Goal: Navigation & Orientation: Find specific page/section

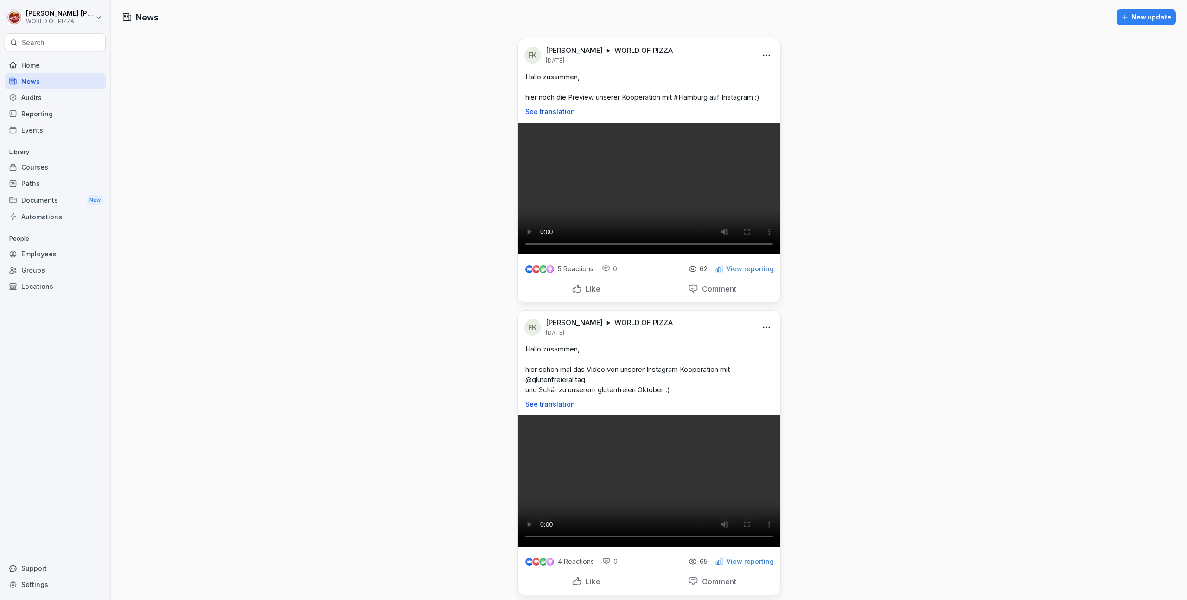
click at [46, 193] on div "Documents New" at bounding box center [55, 200] width 101 height 17
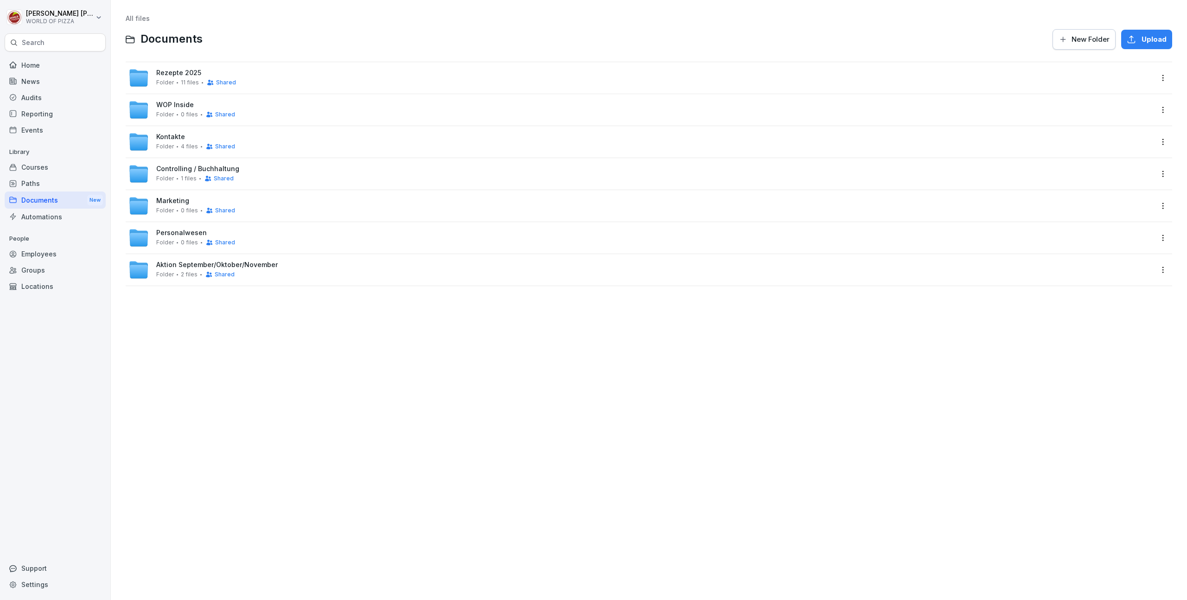
click at [38, 257] on div "Employees" at bounding box center [55, 254] width 101 height 16
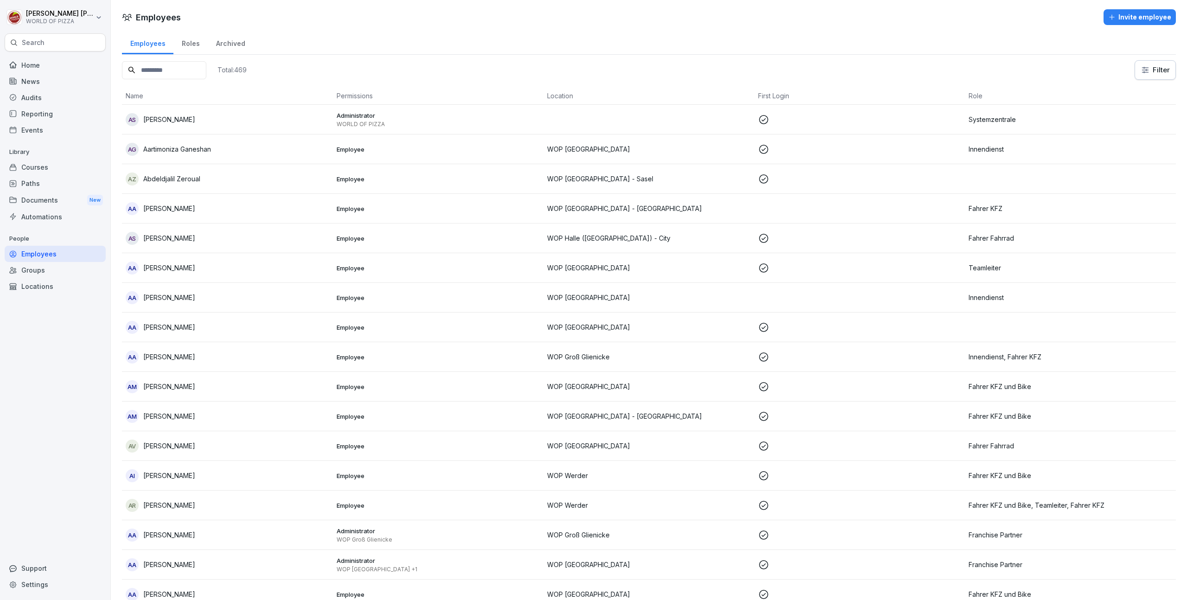
click at [33, 271] on div "Groups" at bounding box center [55, 270] width 101 height 16
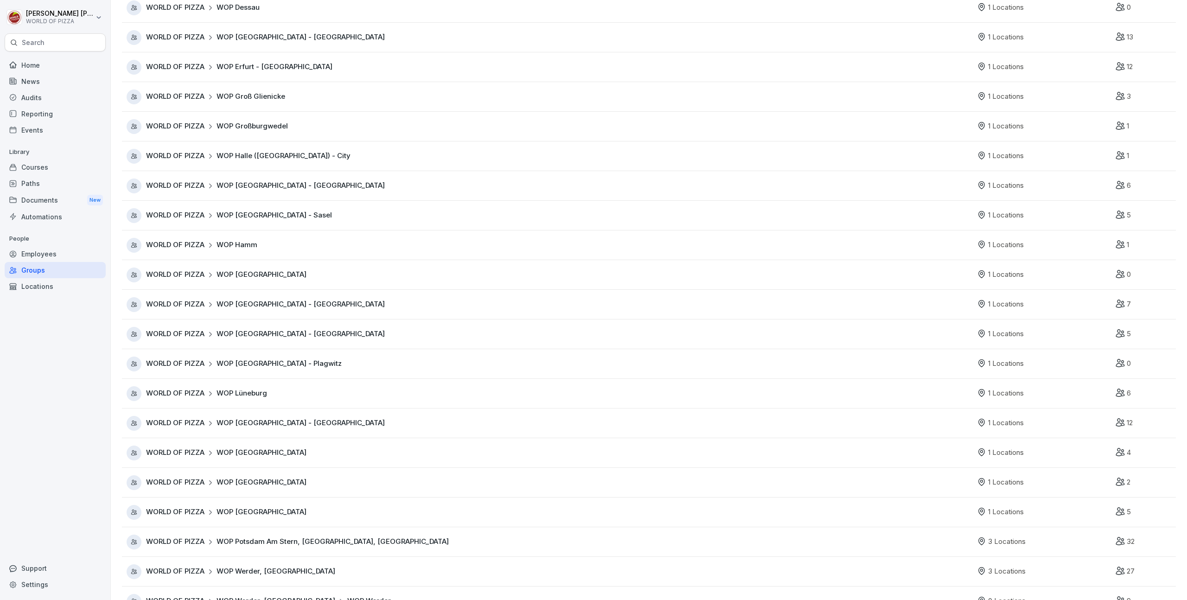
scroll to position [323, 0]
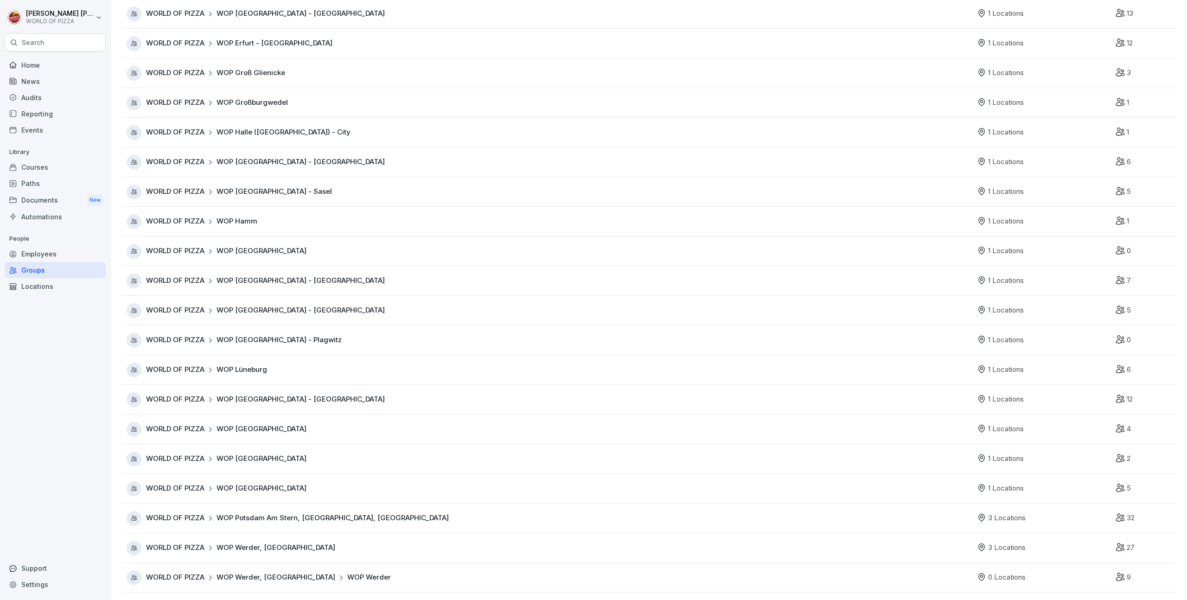
click at [273, 394] on span "WOP [GEOGRAPHIC_DATA] - [GEOGRAPHIC_DATA]" at bounding box center [301, 399] width 168 height 11
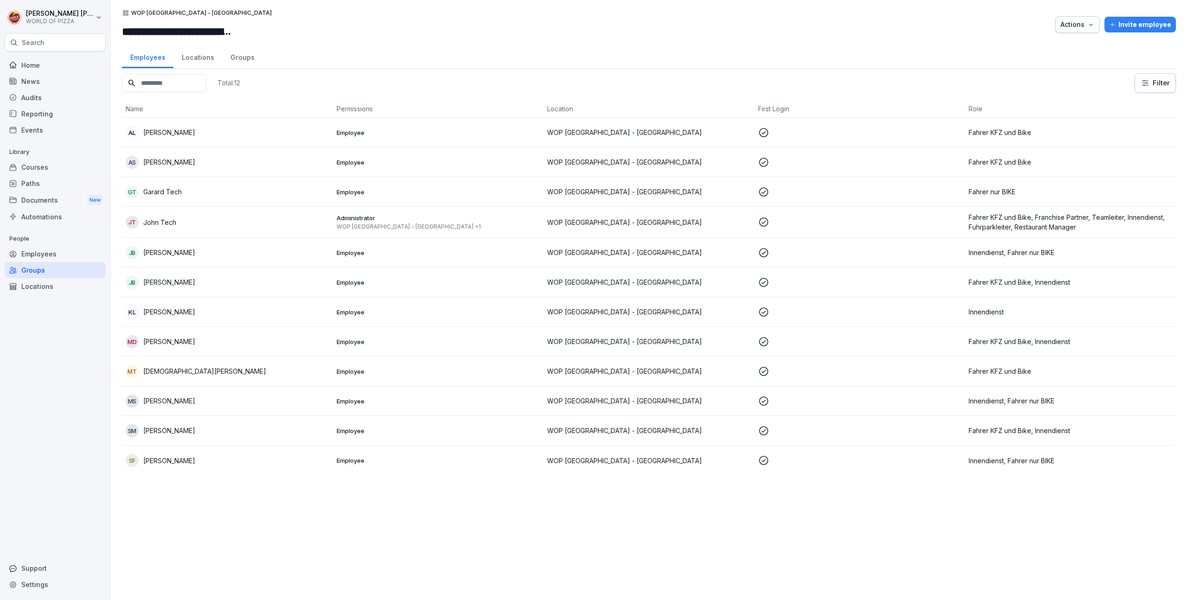
click at [244, 52] on div "Groups" at bounding box center [242, 57] width 40 height 24
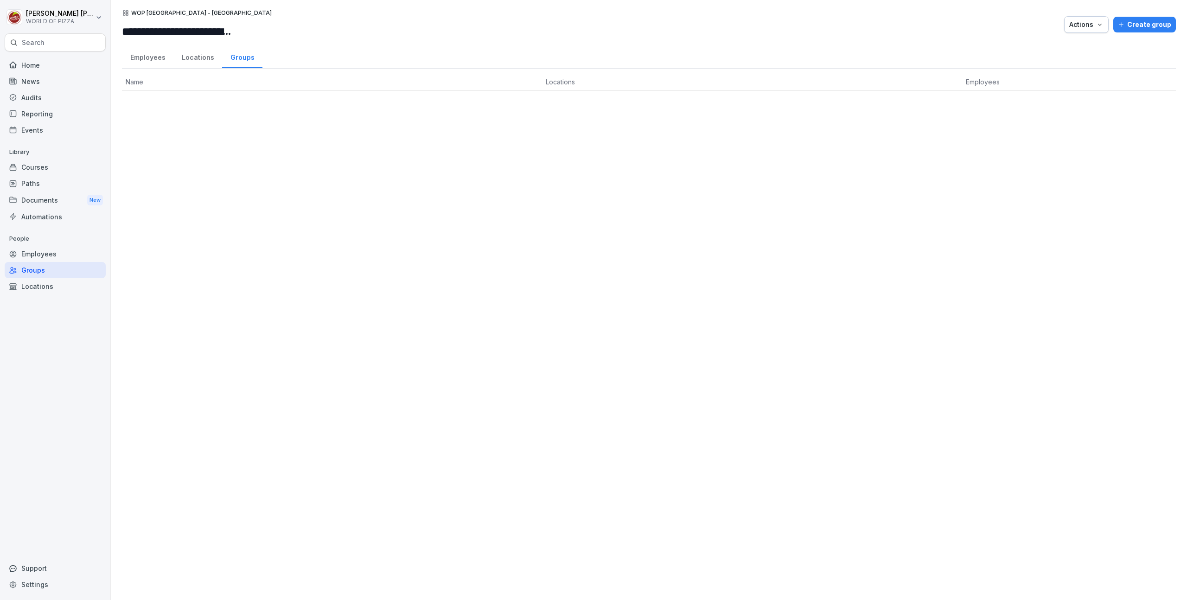
click at [151, 59] on div "Employees" at bounding box center [147, 57] width 51 height 24
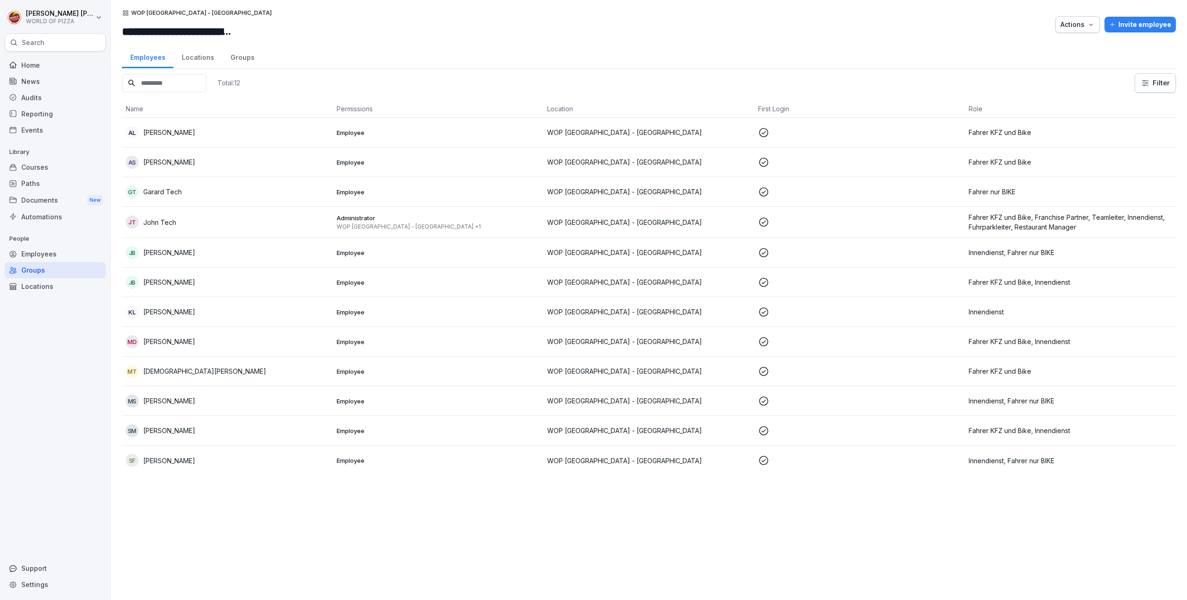
click at [161, 225] on p "[PERSON_NAME] Tech" at bounding box center [159, 223] width 33 height 10
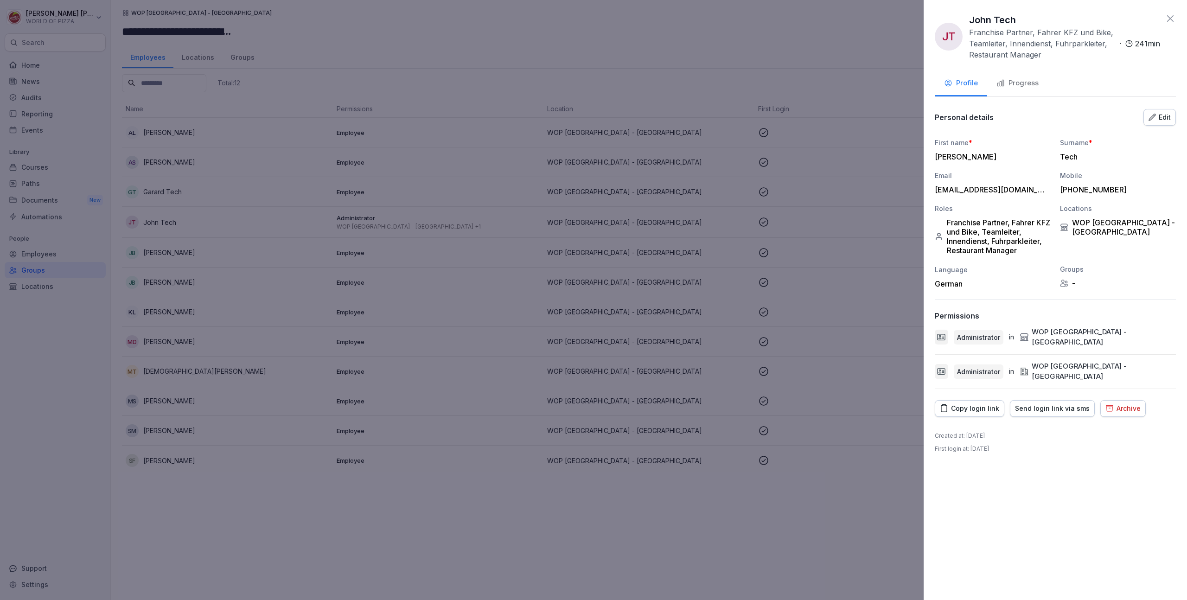
click at [1025, 79] on div "Progress" at bounding box center [1018, 83] width 42 height 11
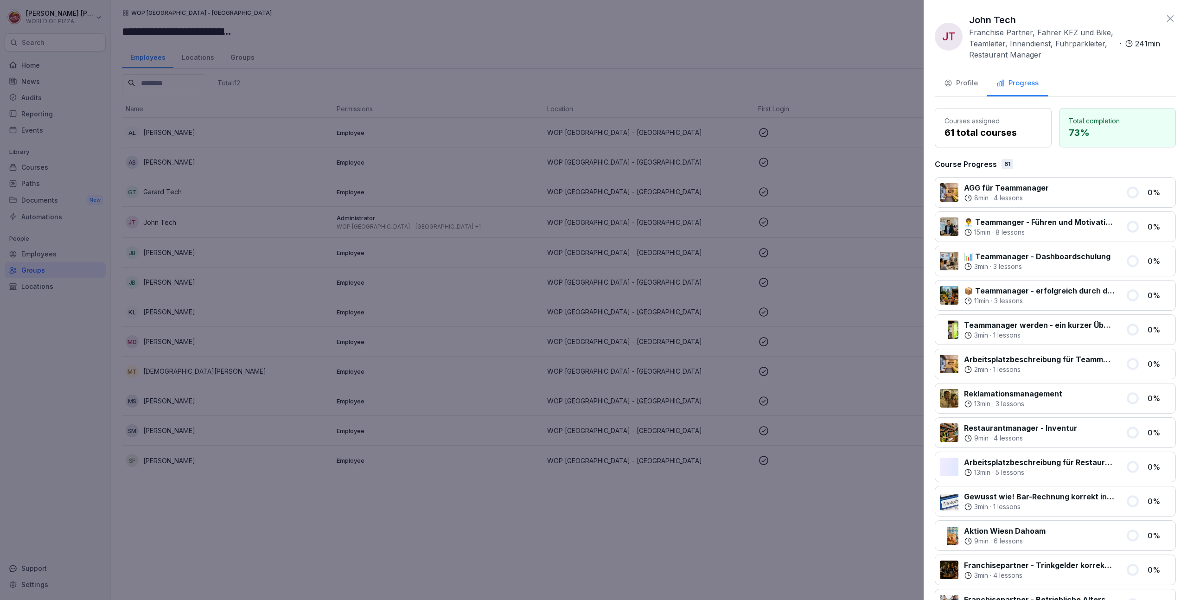
click at [970, 82] on div "Profile" at bounding box center [961, 83] width 34 height 11
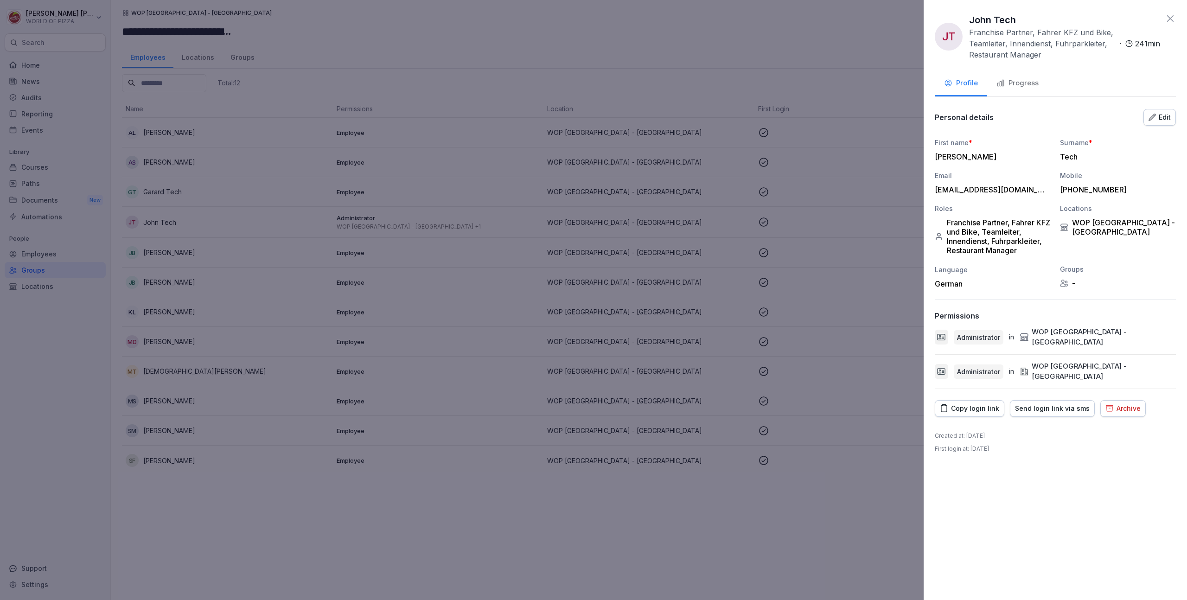
click at [753, 533] on div at bounding box center [593, 300] width 1187 height 600
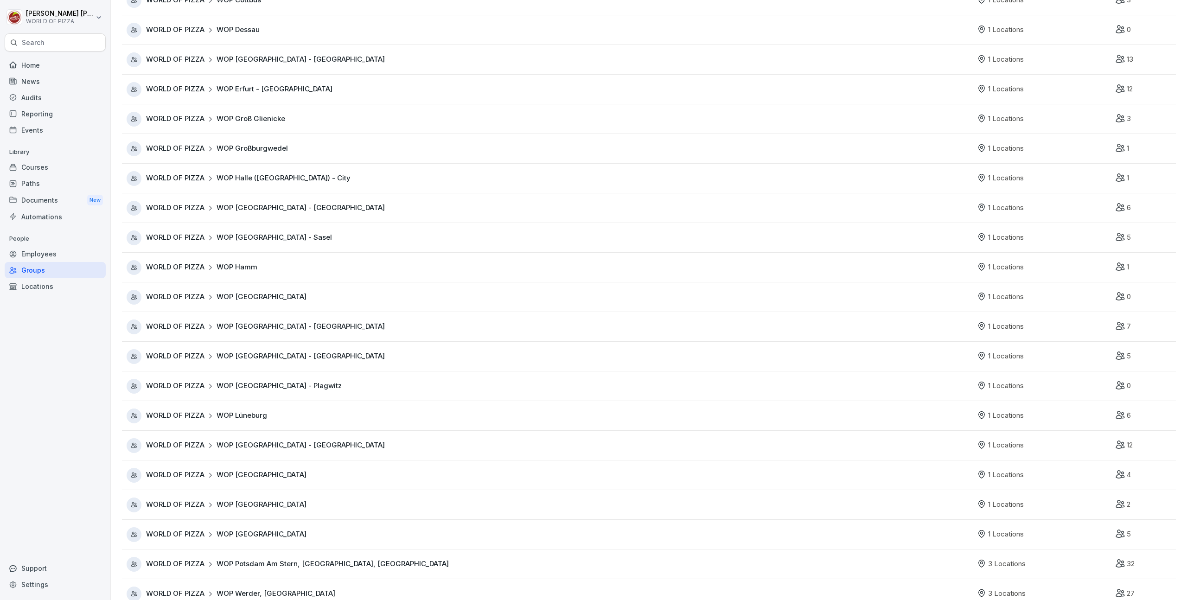
scroll to position [323, 0]
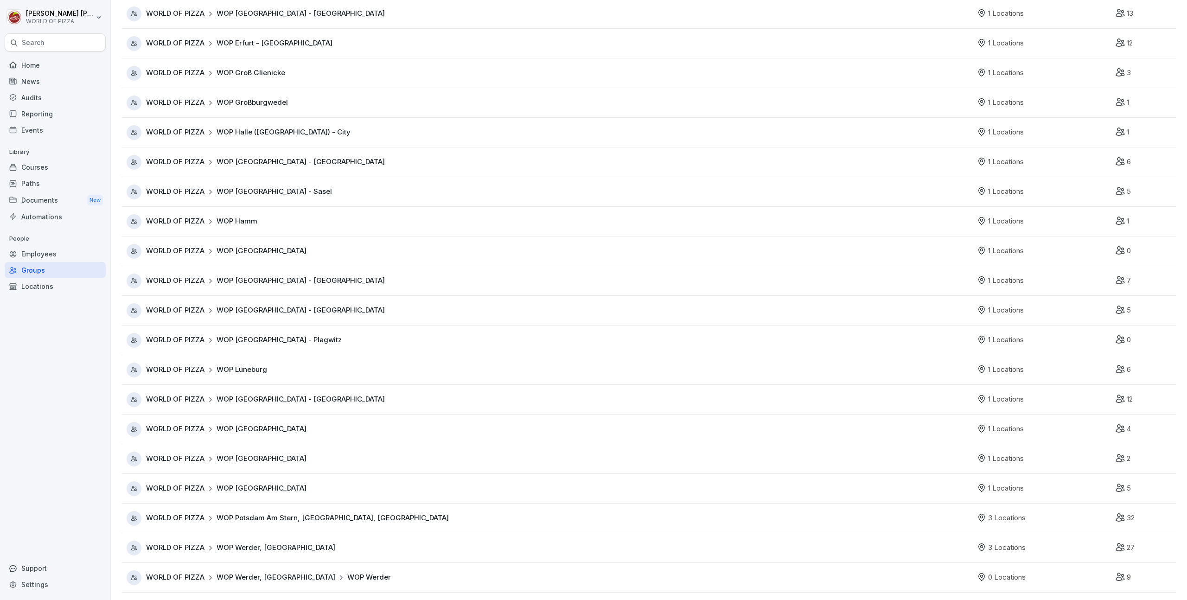
click at [263, 424] on span "WOP [GEOGRAPHIC_DATA]" at bounding box center [262, 429] width 90 height 11
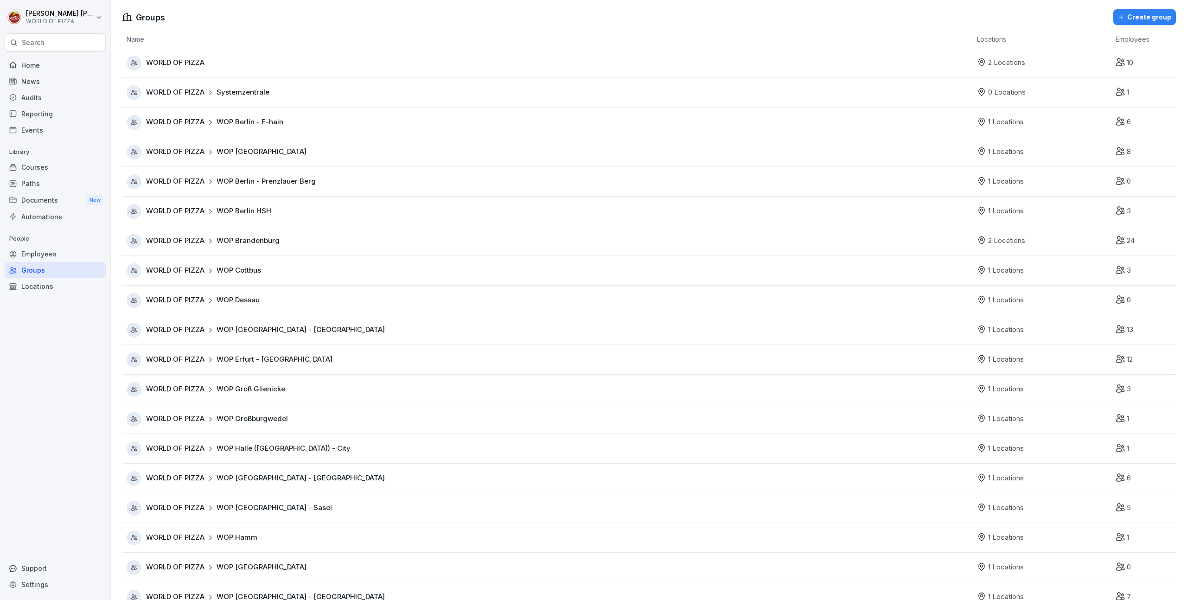
click at [45, 256] on div "Employees" at bounding box center [55, 254] width 101 height 16
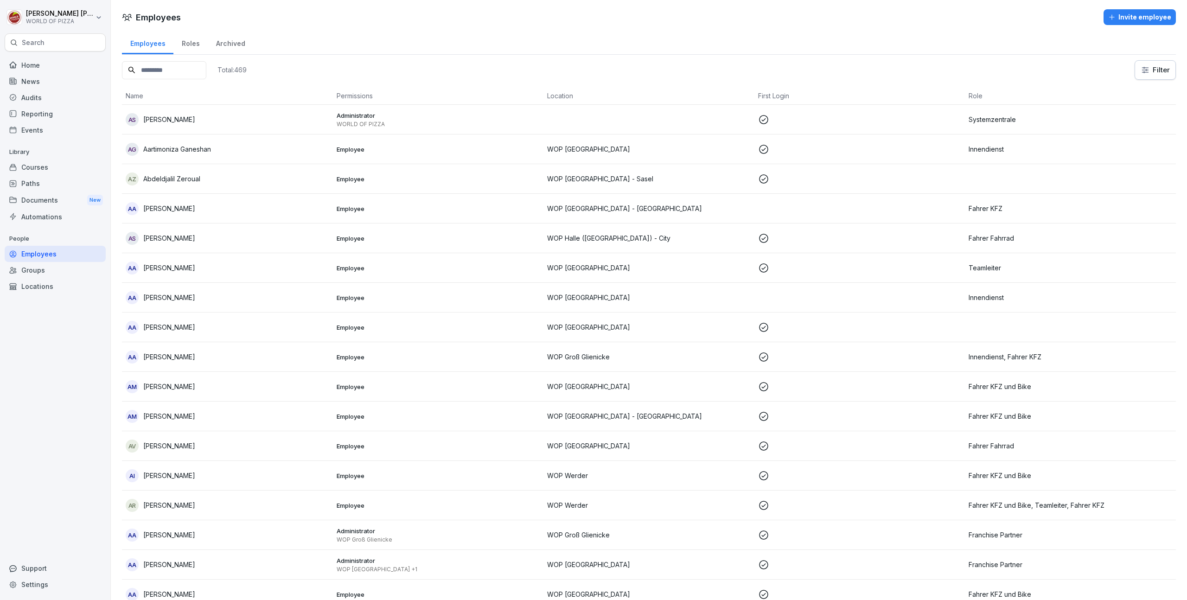
click at [183, 117] on p "[PERSON_NAME]" at bounding box center [169, 120] width 52 height 10
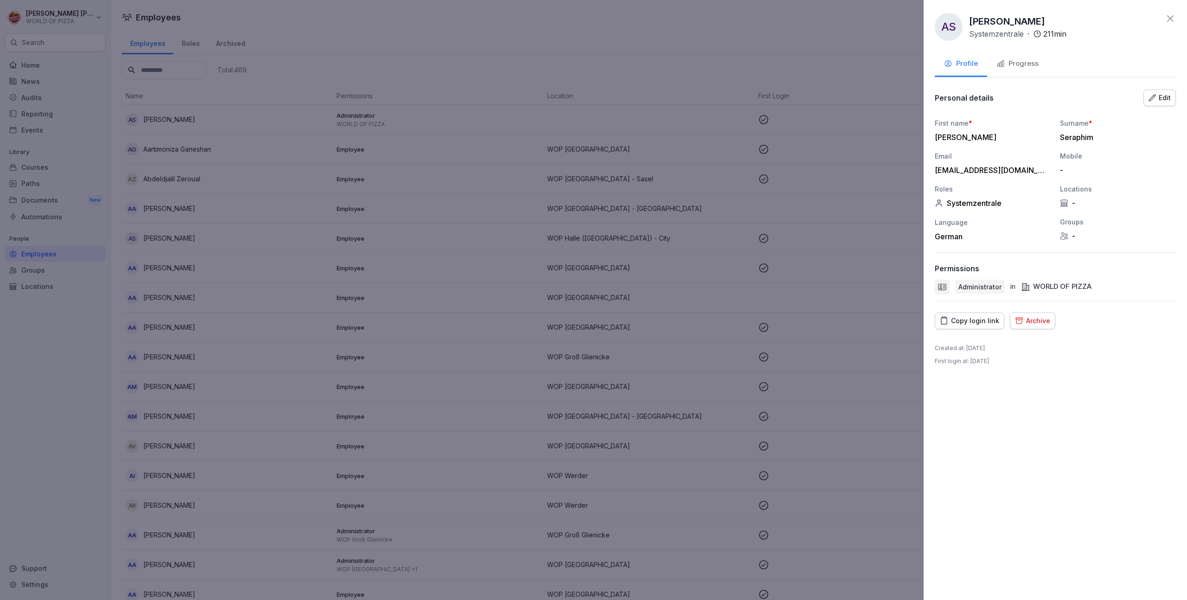
click at [1015, 64] on div "Progress" at bounding box center [1018, 63] width 42 height 11
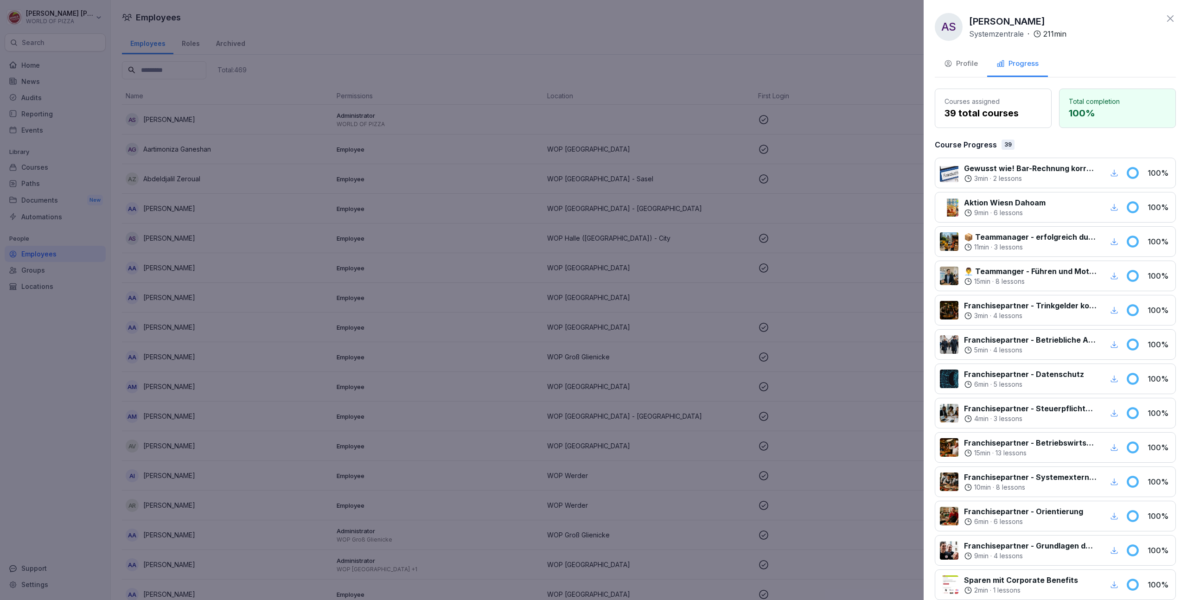
click at [961, 60] on div "Profile" at bounding box center [961, 63] width 34 height 11
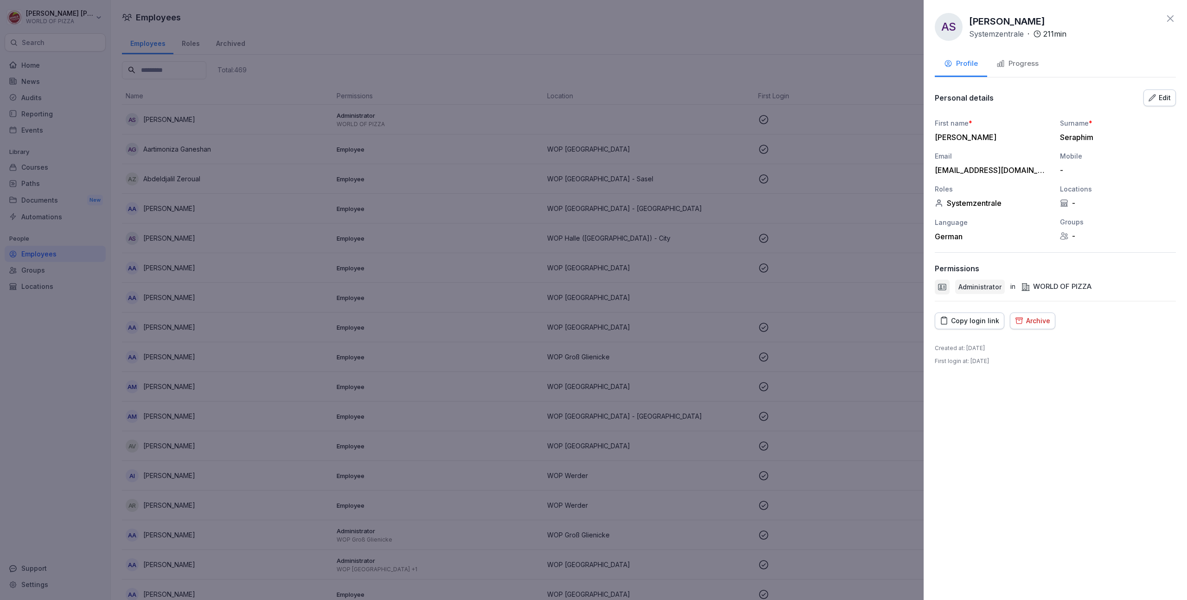
click at [1173, 21] on icon at bounding box center [1171, 18] width 6 height 6
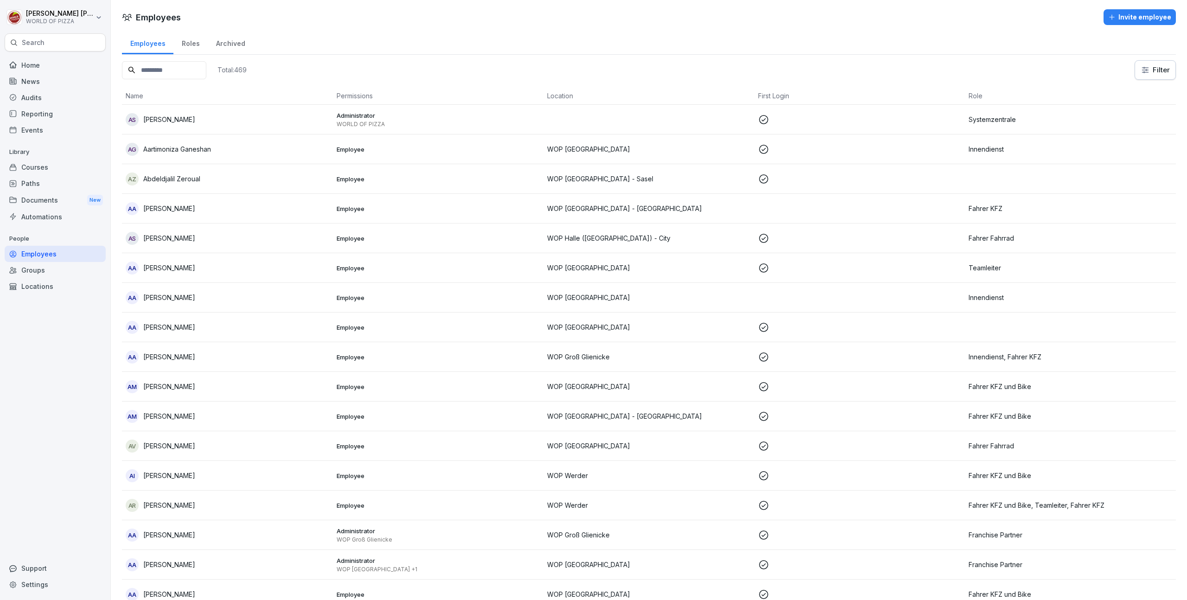
click at [43, 290] on div "Locations" at bounding box center [55, 286] width 101 height 16
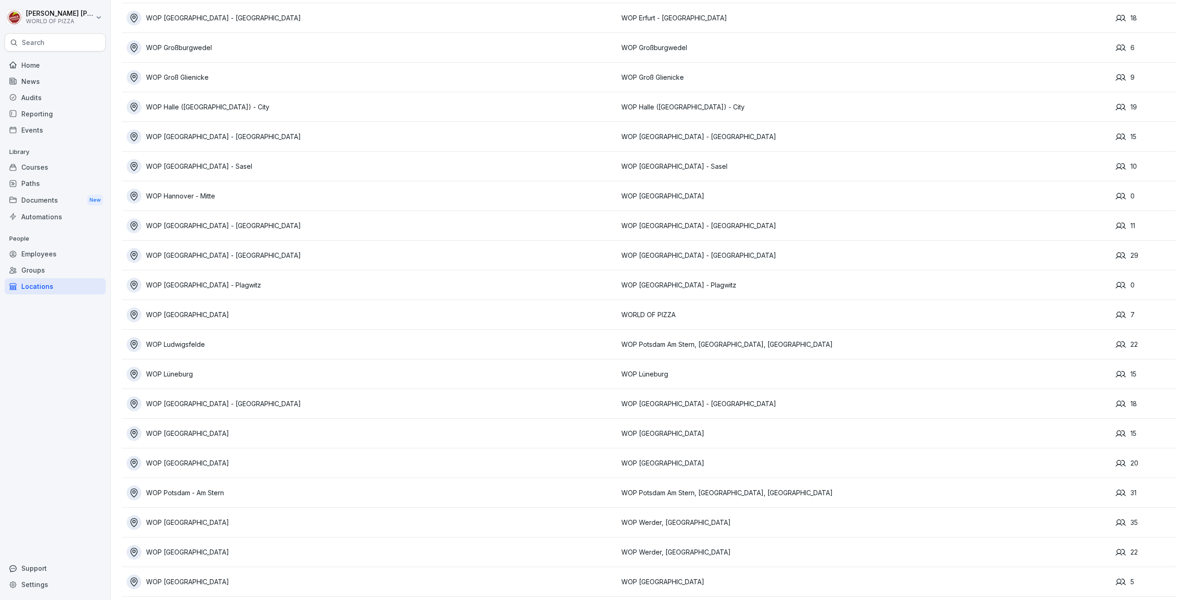
scroll to position [442, 0]
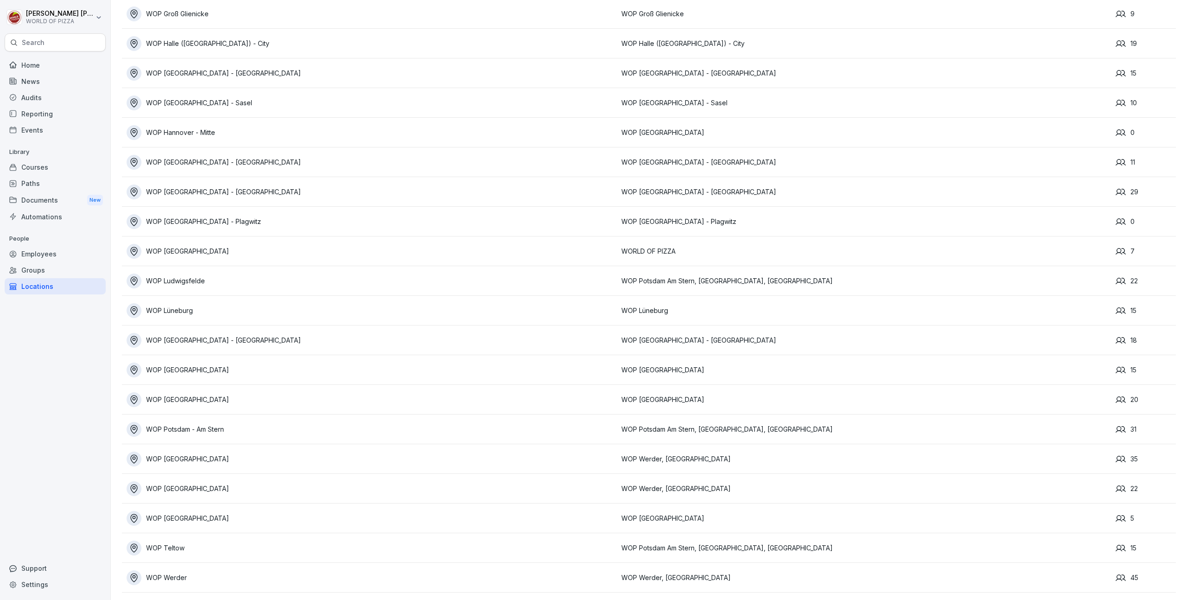
click at [209, 333] on div "WOP [GEOGRAPHIC_DATA] - [GEOGRAPHIC_DATA]" at bounding box center [372, 340] width 490 height 15
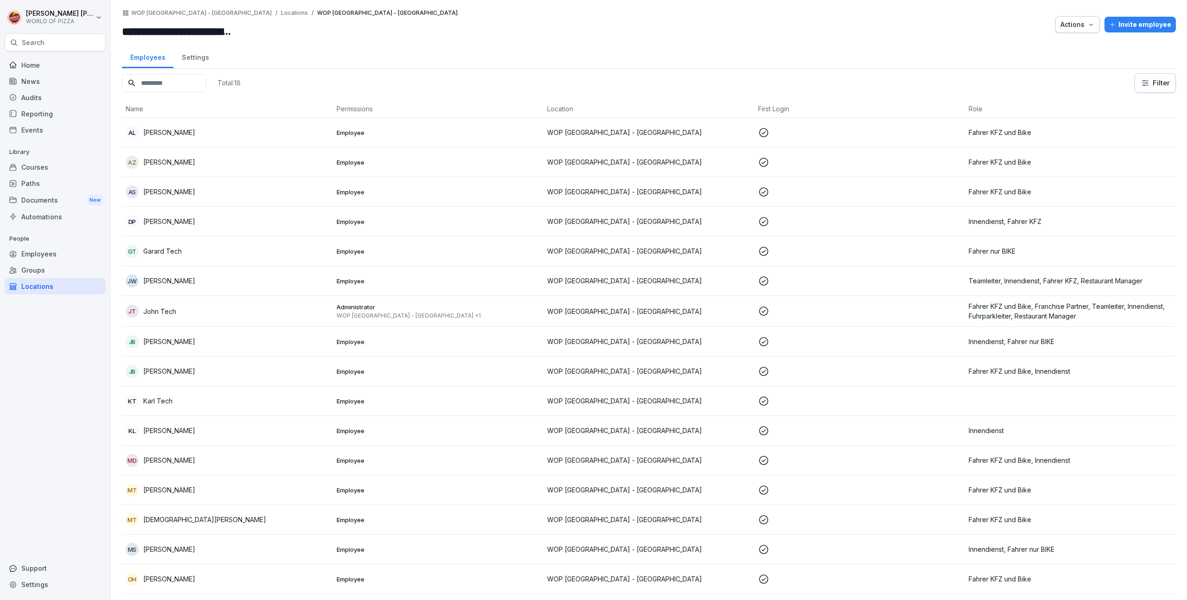
click at [44, 40] on div "Search" at bounding box center [55, 42] width 101 height 18
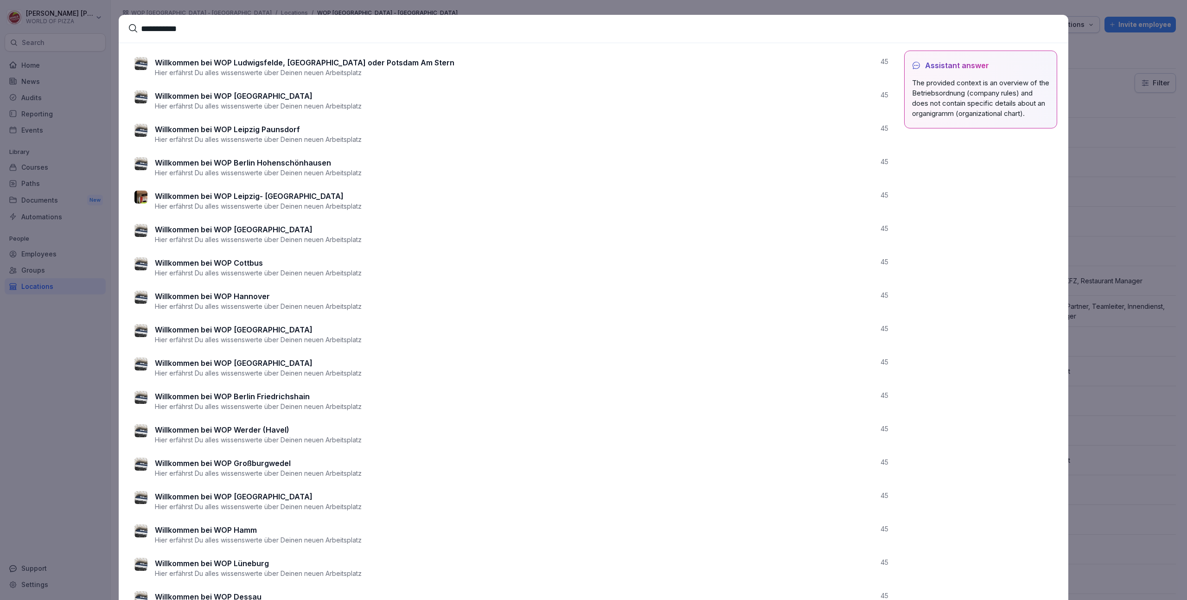
type input "**********"
click at [318, 327] on div "Willkommen bei WOP Magdeburg Stadtfeld Hier erfährst Du alles wissenswerte über…" at bounding box center [514, 334] width 719 height 20
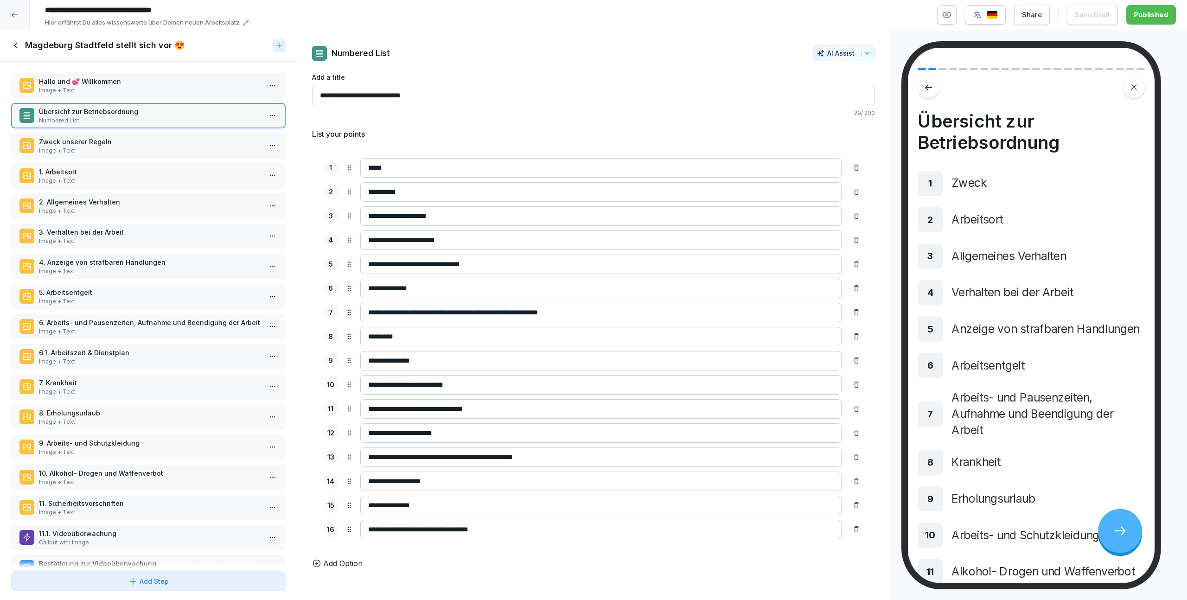
click at [398, 192] on input "**********" at bounding box center [600, 191] width 481 height 19
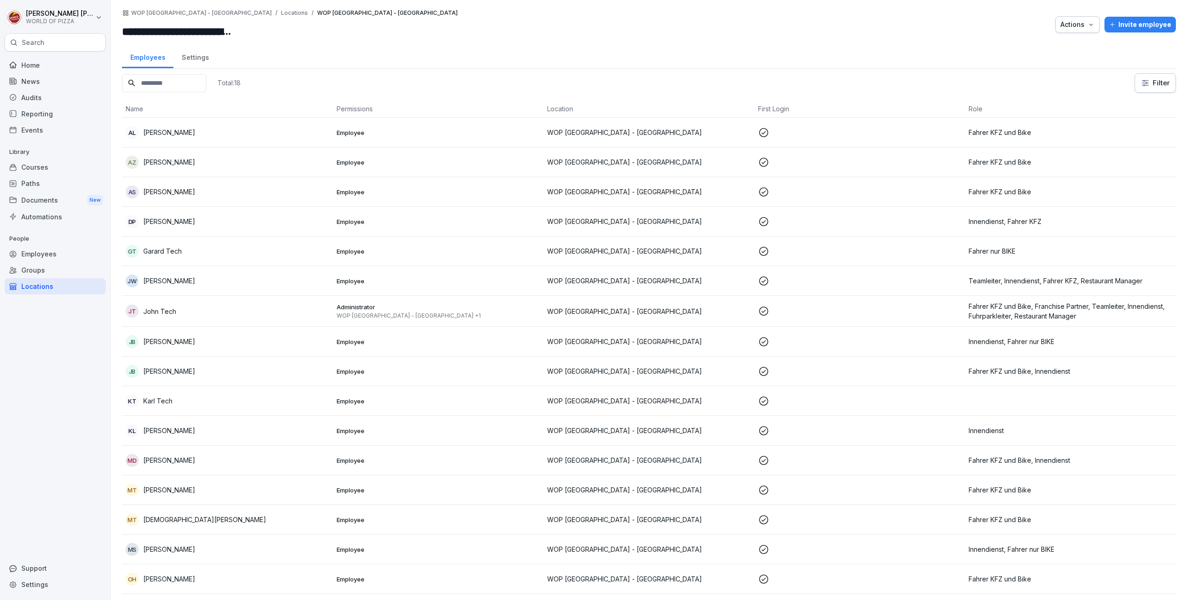
click at [39, 112] on div "Reporting" at bounding box center [55, 114] width 101 height 16
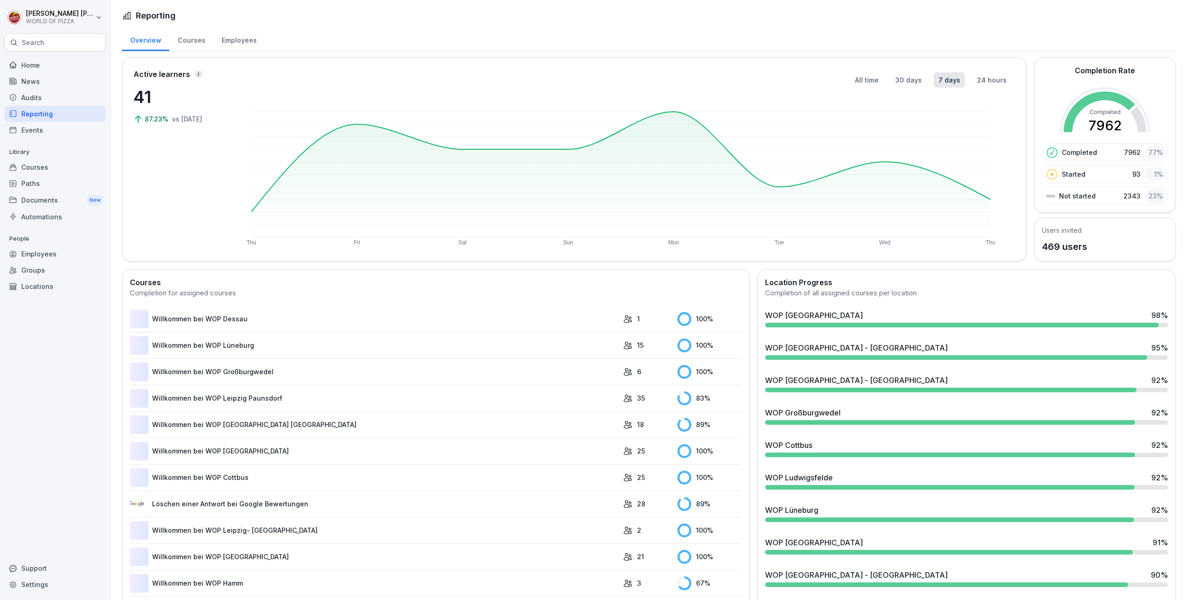
click at [29, 132] on div "Events" at bounding box center [55, 130] width 101 height 16
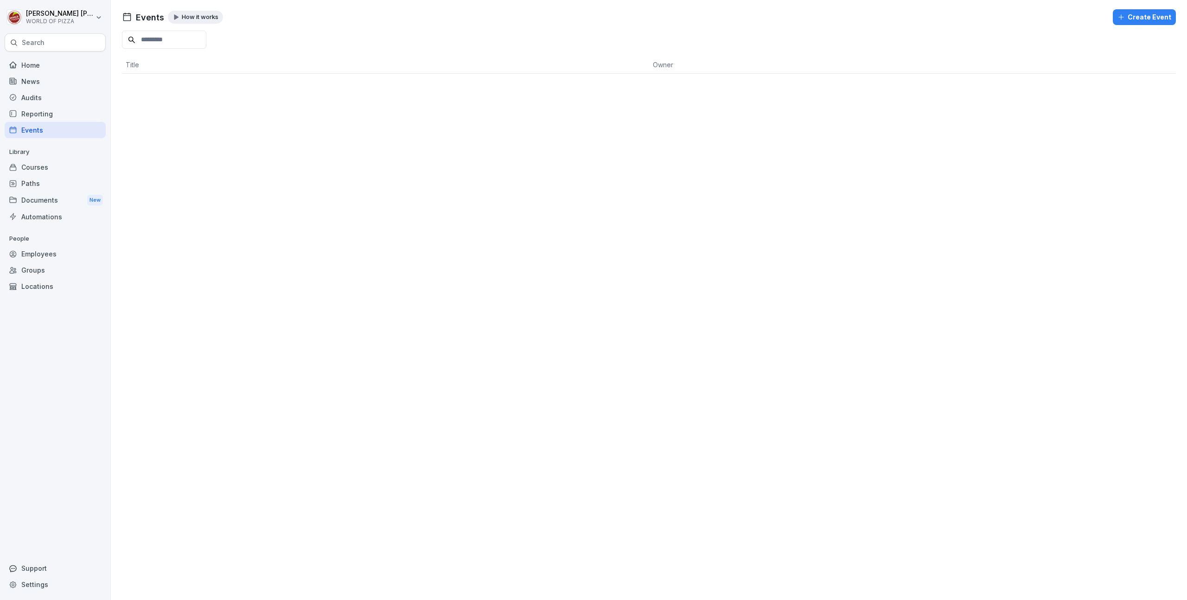
click at [36, 114] on div "Reporting" at bounding box center [55, 114] width 101 height 16
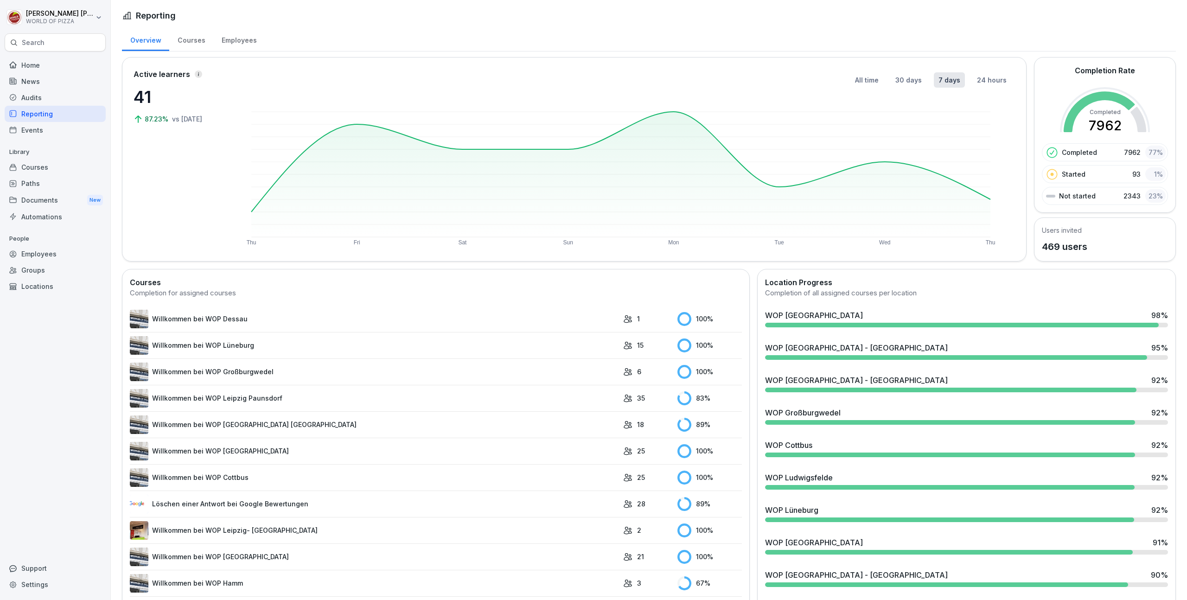
click at [96, 15] on html "Florian Katzenberger WORLD OF PIZZA Search Home News Audits Reporting Events Li…" at bounding box center [593, 300] width 1187 height 600
click at [100, 14] on html "Florian Katzenberger WORLD OF PIZZA Search Home News Audits Reporting Events Li…" at bounding box center [593, 300] width 1187 height 600
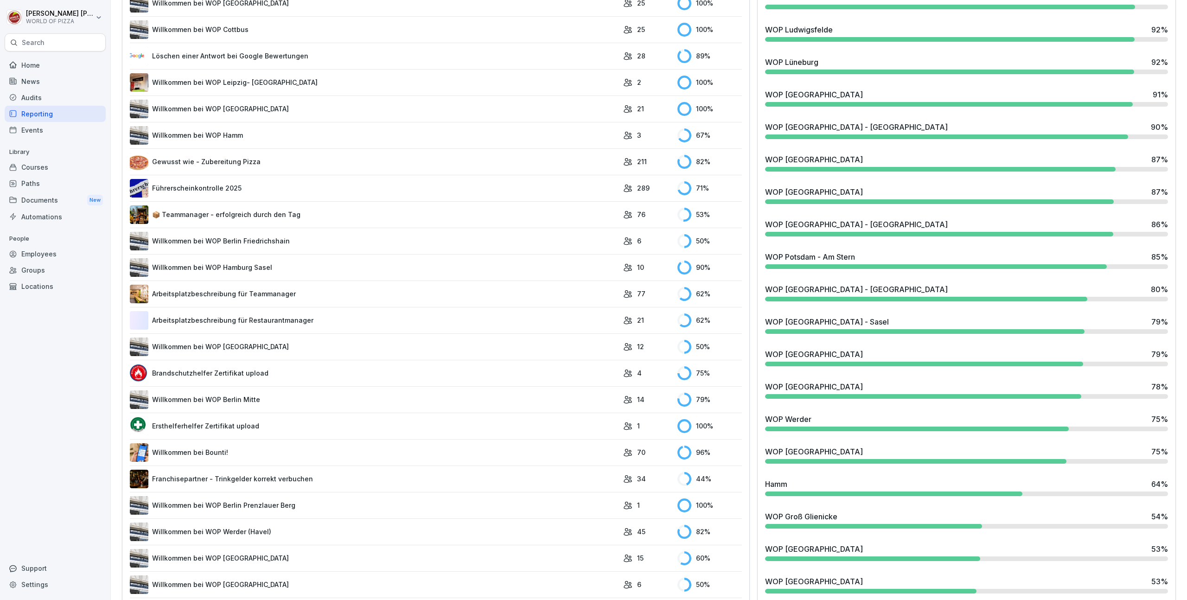
scroll to position [347, 0]
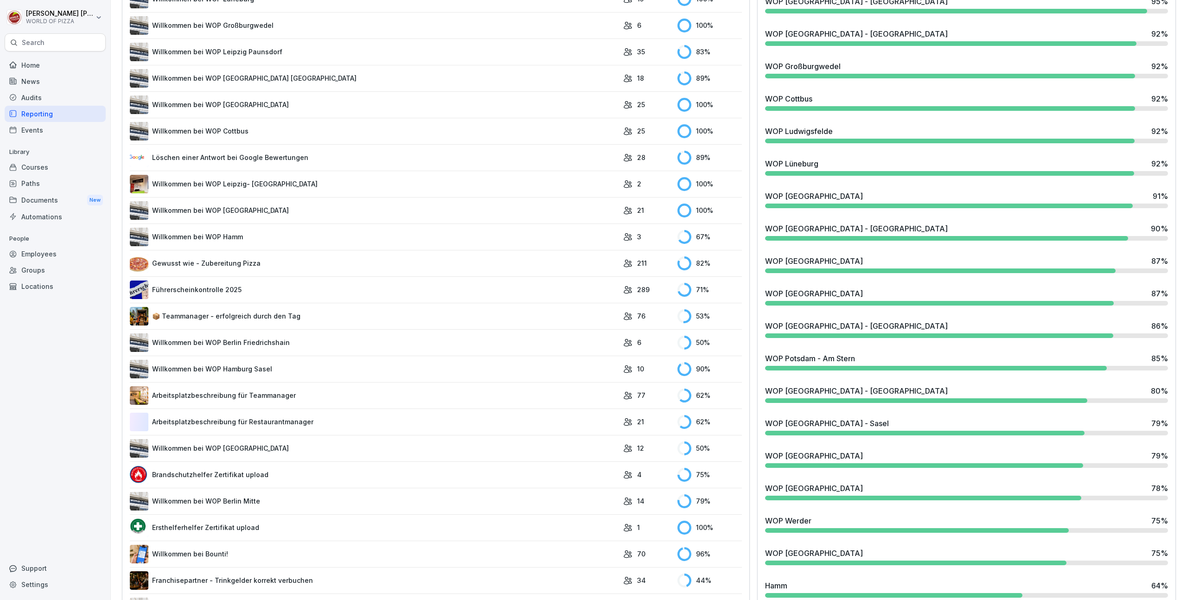
click at [258, 154] on link "Löschen einer Antwort bei Google Bewertungen" at bounding box center [374, 157] width 489 height 19
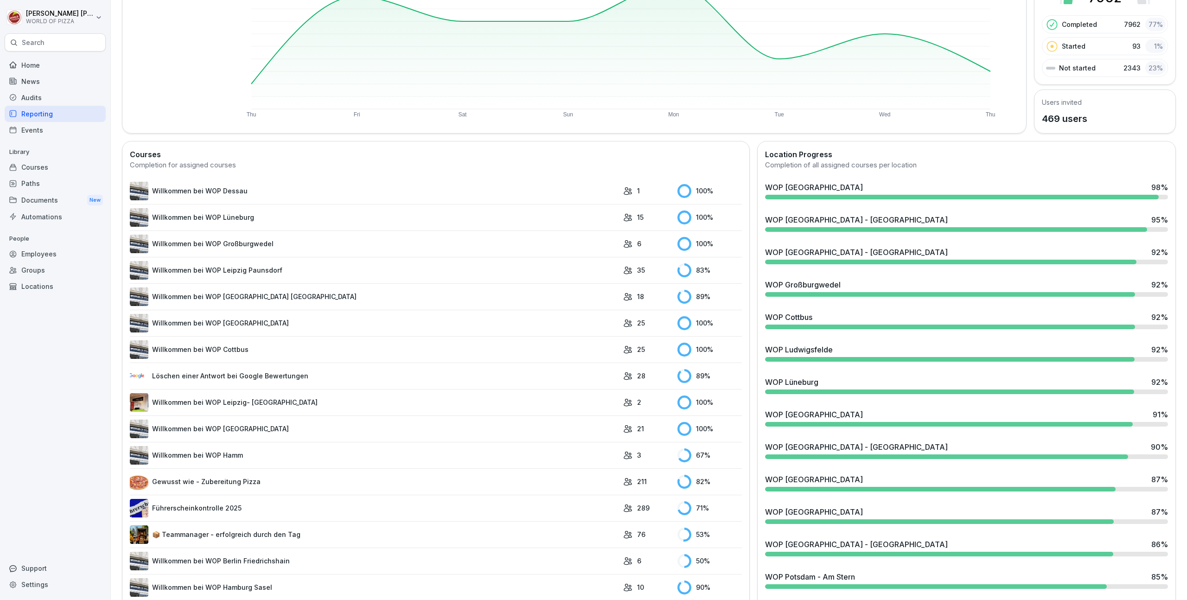
scroll to position [195, 0]
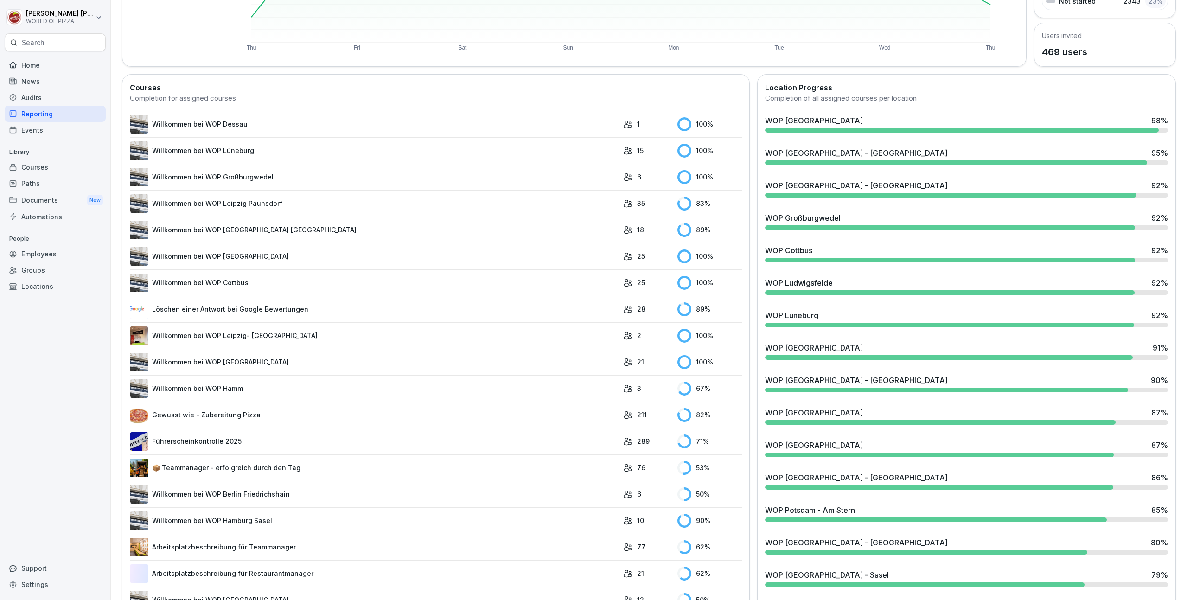
click at [266, 309] on link "Löschen einer Antwort bei Google Bewertungen" at bounding box center [374, 309] width 489 height 19
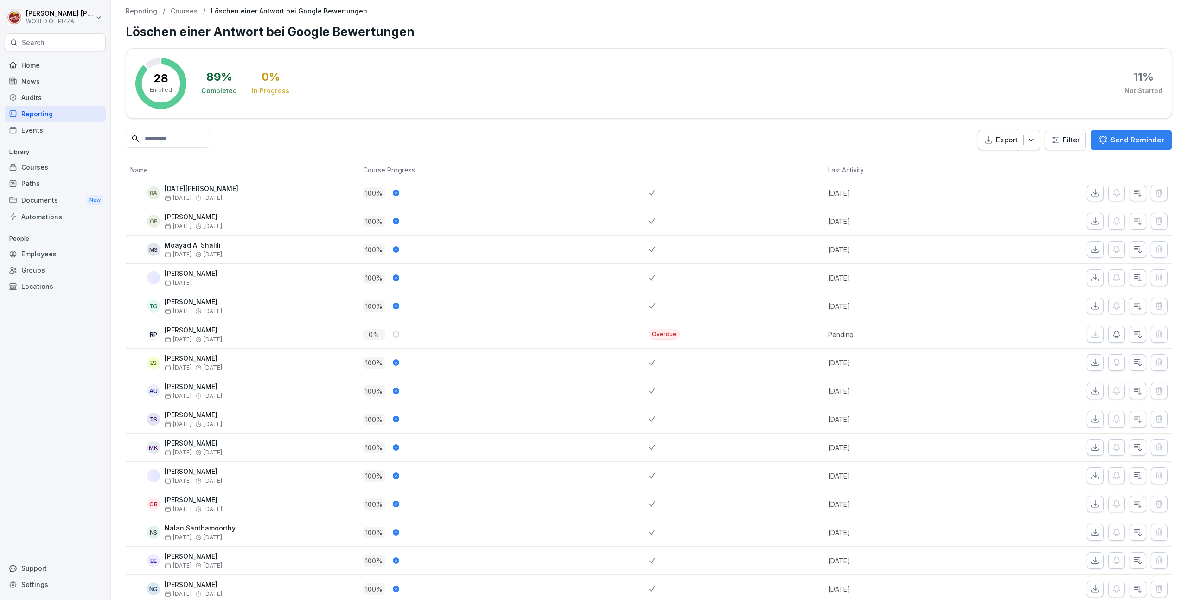
click at [1030, 140] on icon "button" at bounding box center [1031, 139] width 9 height 9
click at [149, 81] on rect at bounding box center [160, 83] width 51 height 51
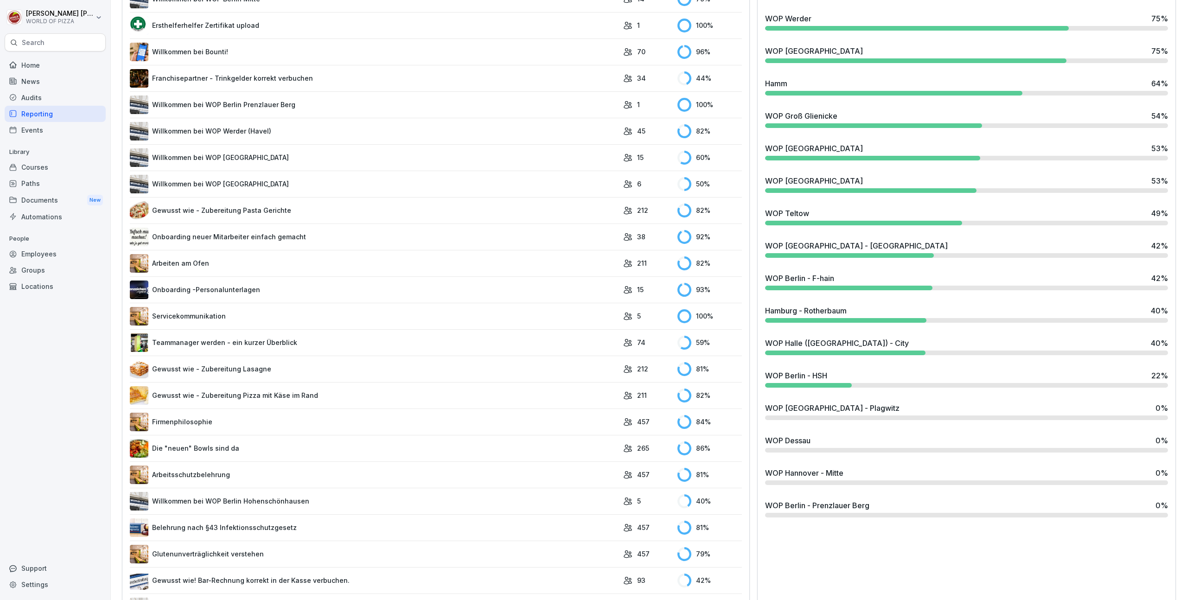
scroll to position [869, 0]
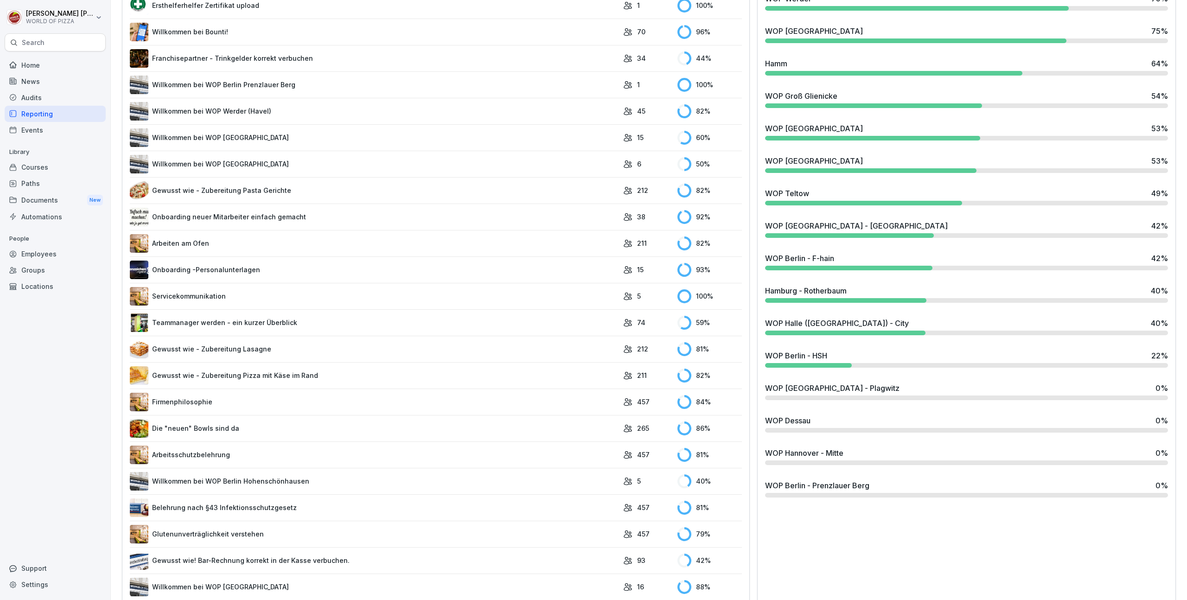
click at [254, 215] on link "Onboarding neuer Mitarbeiter einfach gemacht" at bounding box center [374, 217] width 489 height 19
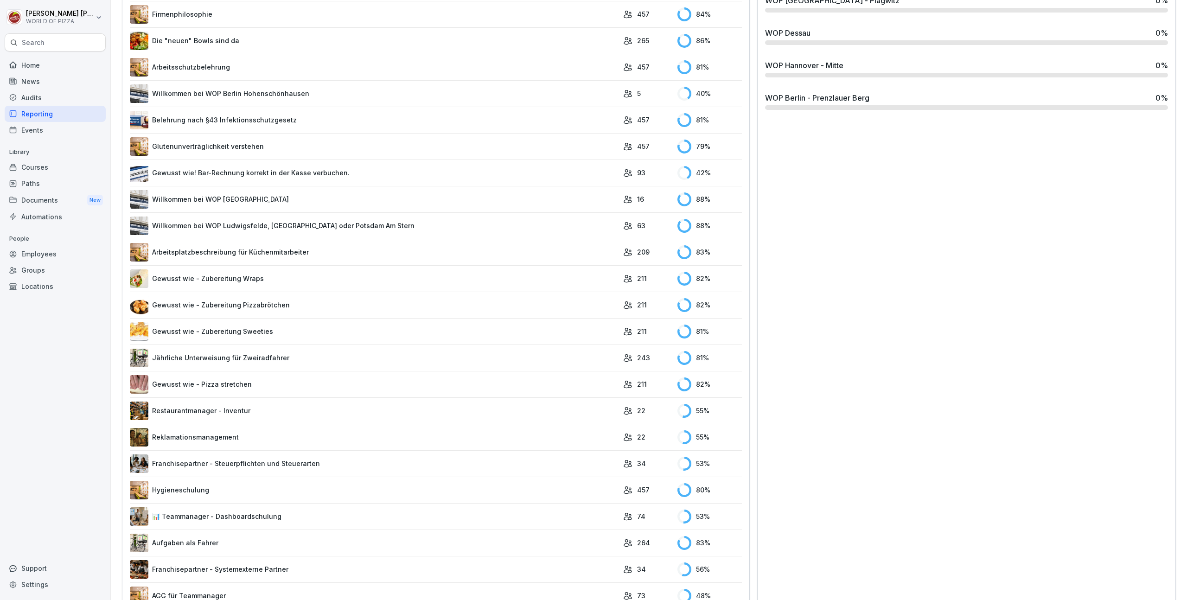
scroll to position [812, 0]
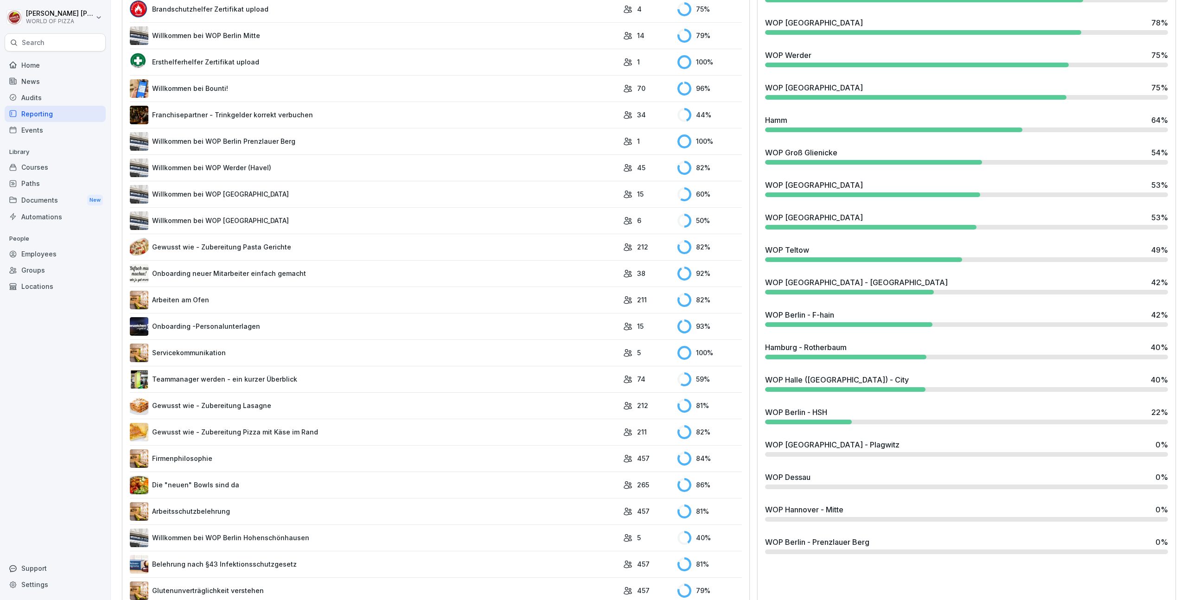
click at [140, 327] on img at bounding box center [139, 326] width 19 height 19
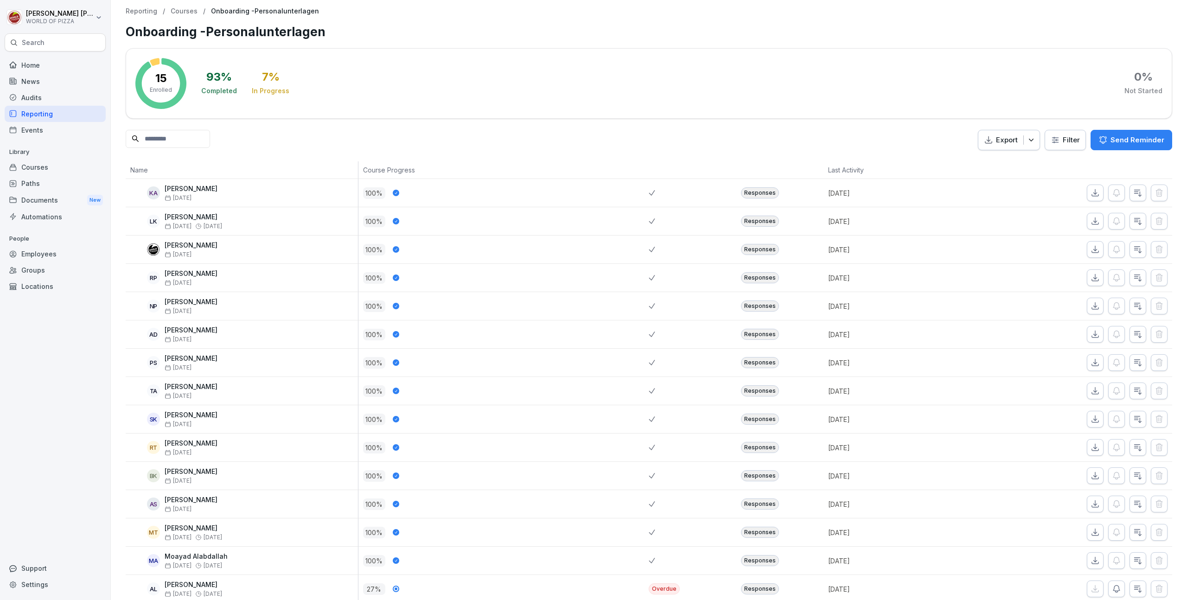
click at [26, 65] on div "Home" at bounding box center [55, 65] width 101 height 16
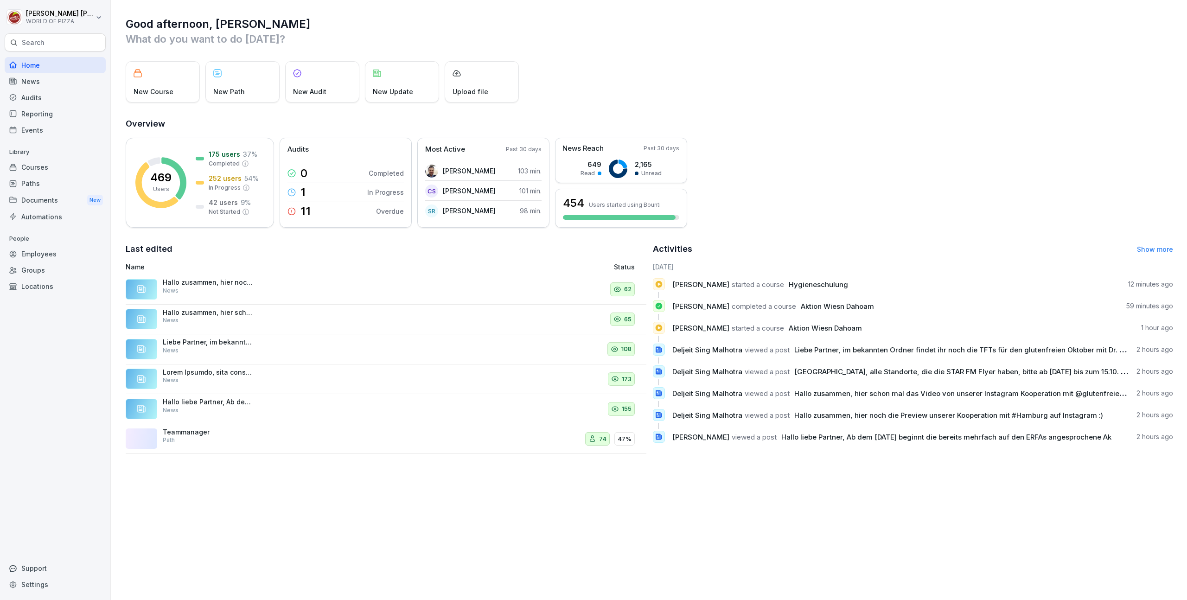
click at [41, 203] on div "Documents New" at bounding box center [55, 200] width 101 height 17
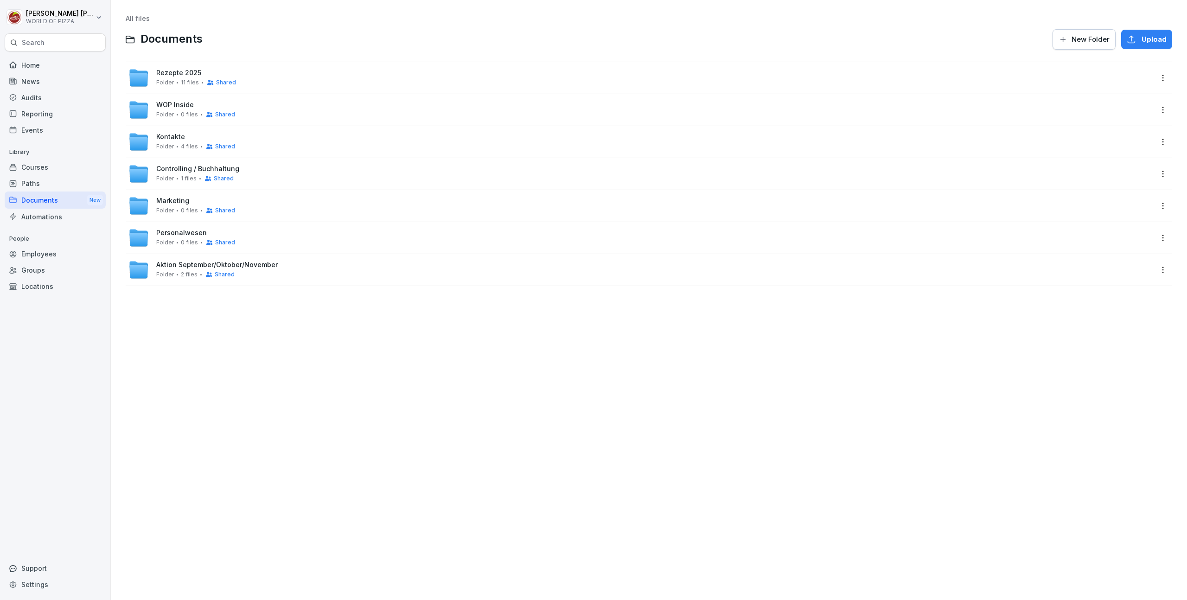
click at [31, 170] on div "Courses" at bounding box center [55, 167] width 101 height 16
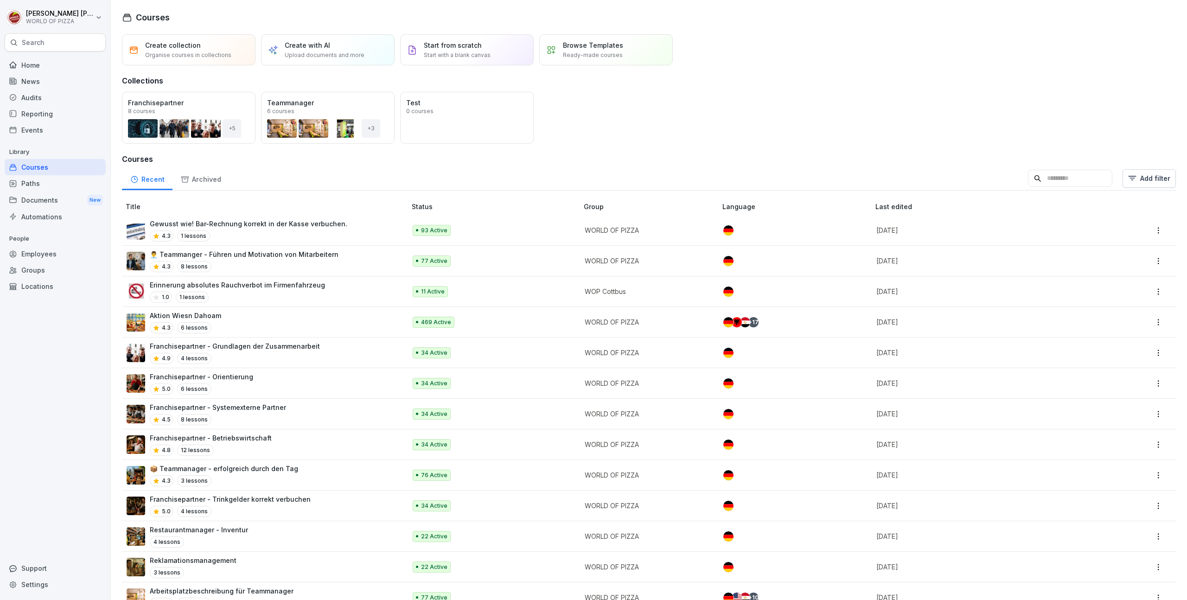
click at [244, 227] on p "Gewusst wie! Bar-Rechnung korrekt in der Kasse verbuchen." at bounding box center [249, 224] width 198 height 10
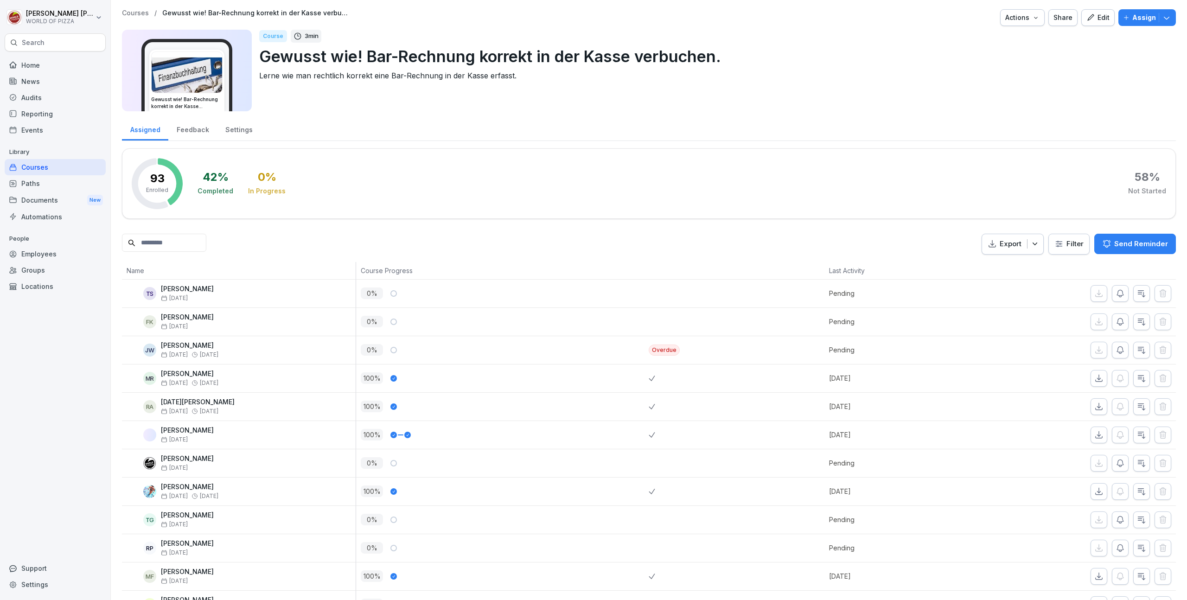
click at [1024, 17] on div "Actions" at bounding box center [1023, 18] width 34 height 10
click at [360, 103] on html "Florian Katzenberger WORLD OF PIZZA Search Home News Audits Reporting Events Li…" at bounding box center [593, 300] width 1187 height 600
click at [193, 130] on div "Feedback" at bounding box center [192, 129] width 49 height 24
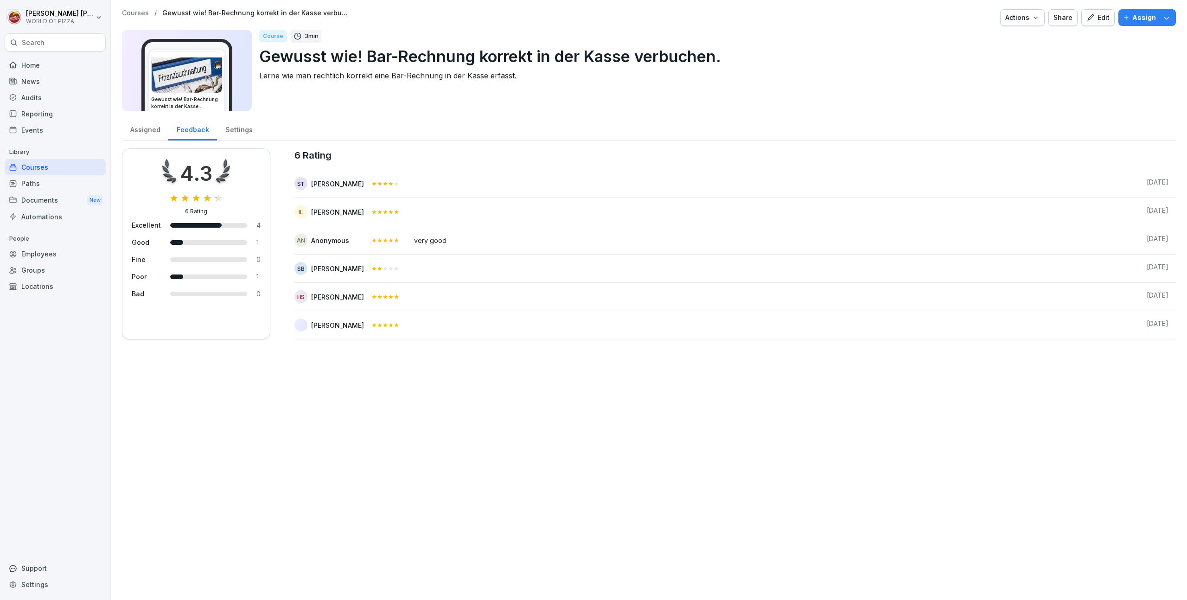
click at [151, 128] on div "Assigned" at bounding box center [145, 129] width 46 height 24
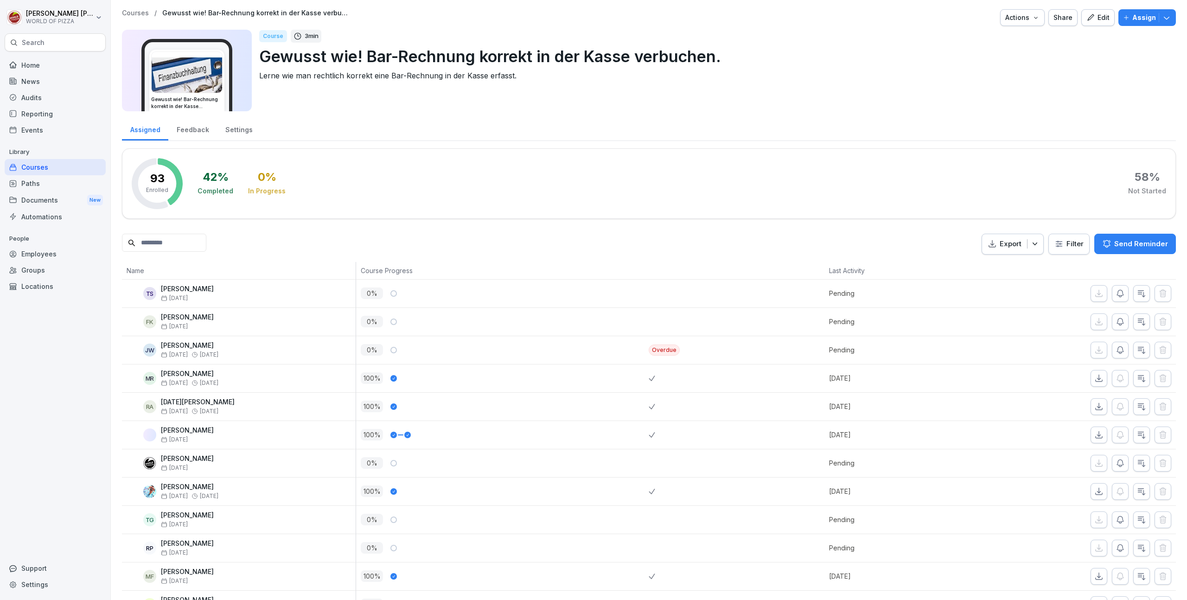
click at [1167, 15] on button "Assign" at bounding box center [1148, 17] width 58 height 17
click at [864, 66] on p "Gewusst wie! Bar-Rechnung korrekt in der Kasse verbuchen." at bounding box center [714, 57] width 910 height 24
click at [1027, 19] on div "Actions" at bounding box center [1023, 18] width 34 height 10
click at [1105, 69] on html "Florian Katzenberger WORLD OF PIZZA Search Home News Audits Reporting Events Li…" at bounding box center [593, 300] width 1187 height 600
click at [1165, 13] on button "Assign" at bounding box center [1148, 17] width 58 height 17
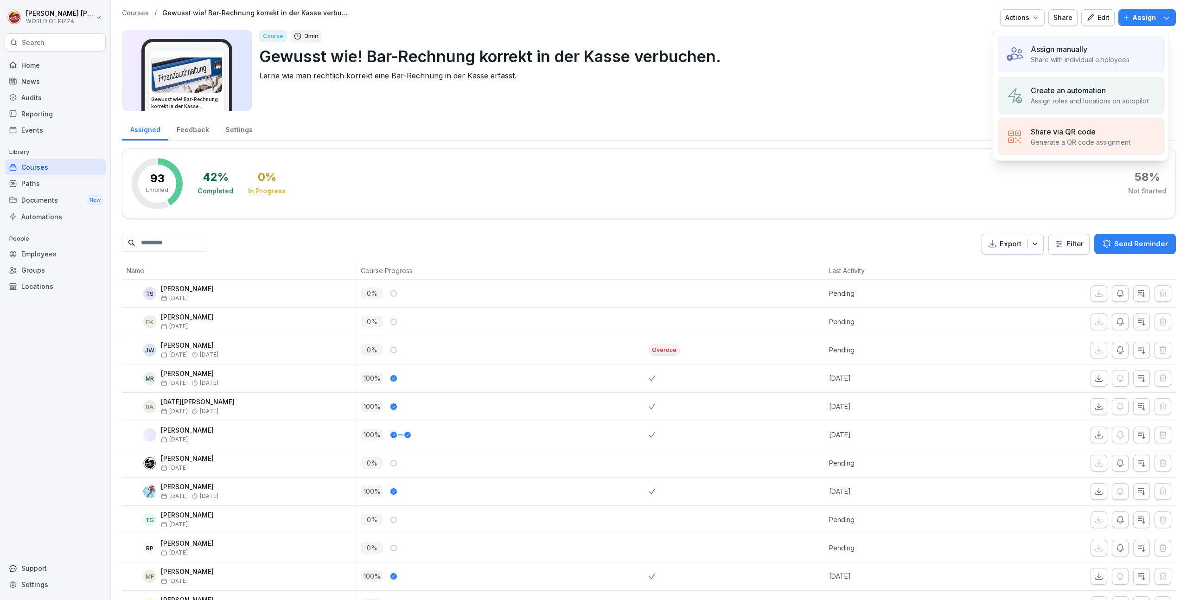
click at [44, 179] on div "Paths" at bounding box center [55, 183] width 101 height 16
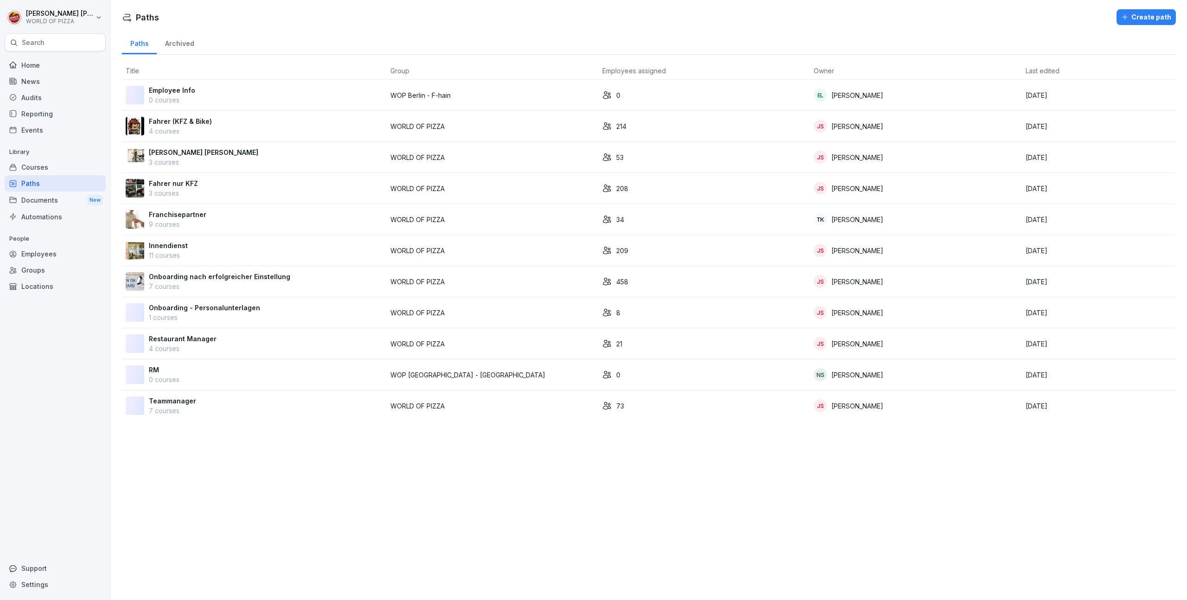
click at [205, 403] on div "Teammanager 7 courses" at bounding box center [254, 405] width 257 height 19
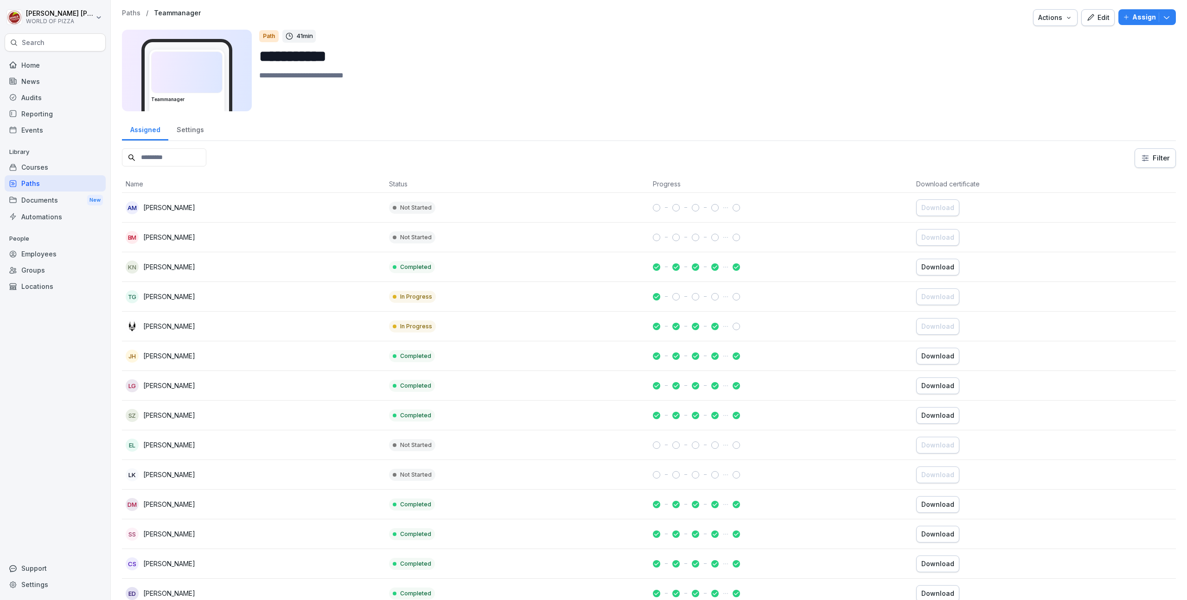
click at [36, 255] on div "Employees" at bounding box center [55, 254] width 101 height 16
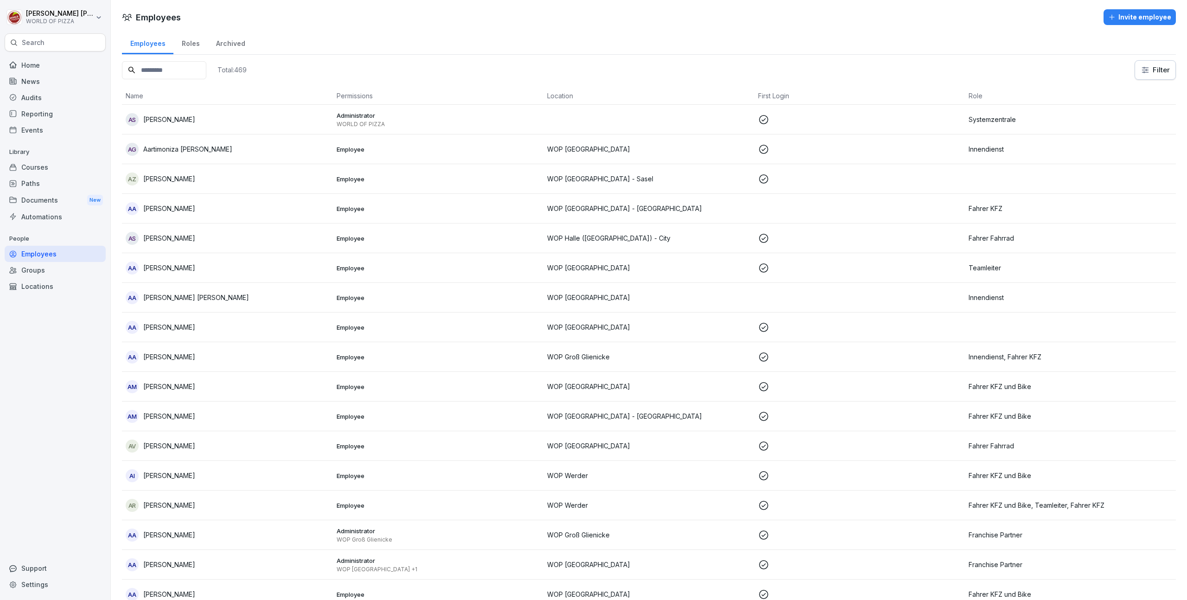
click at [190, 47] on div "Roles" at bounding box center [190, 43] width 34 height 24
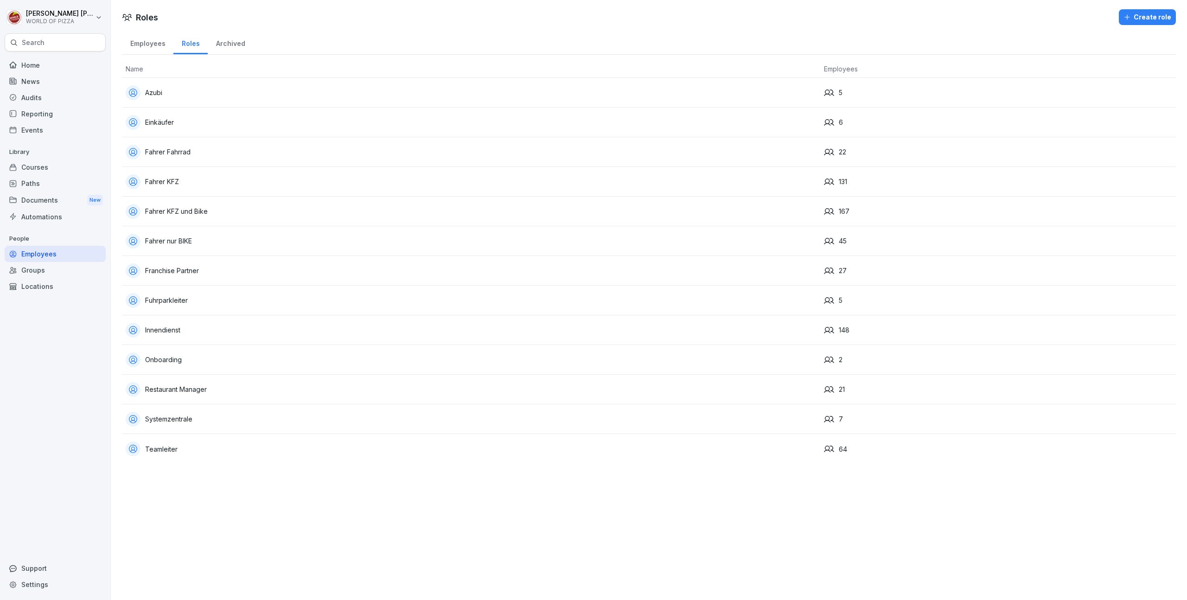
click at [182, 418] on div "Systemzentrale" at bounding box center [471, 419] width 691 height 15
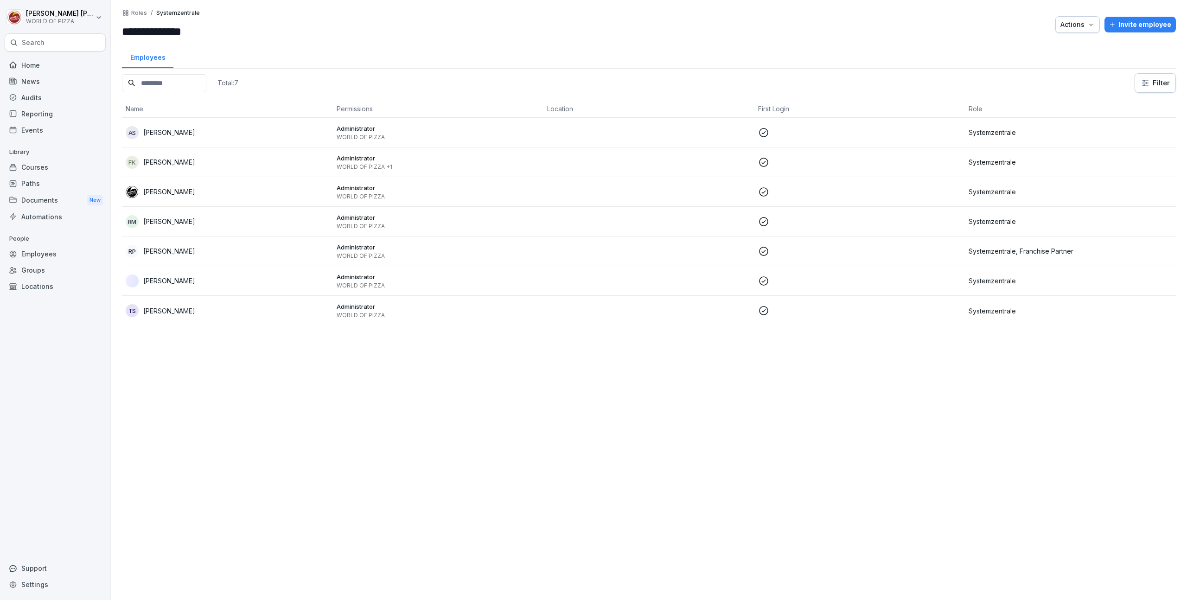
click at [181, 134] on p "[PERSON_NAME]" at bounding box center [169, 133] width 52 height 10
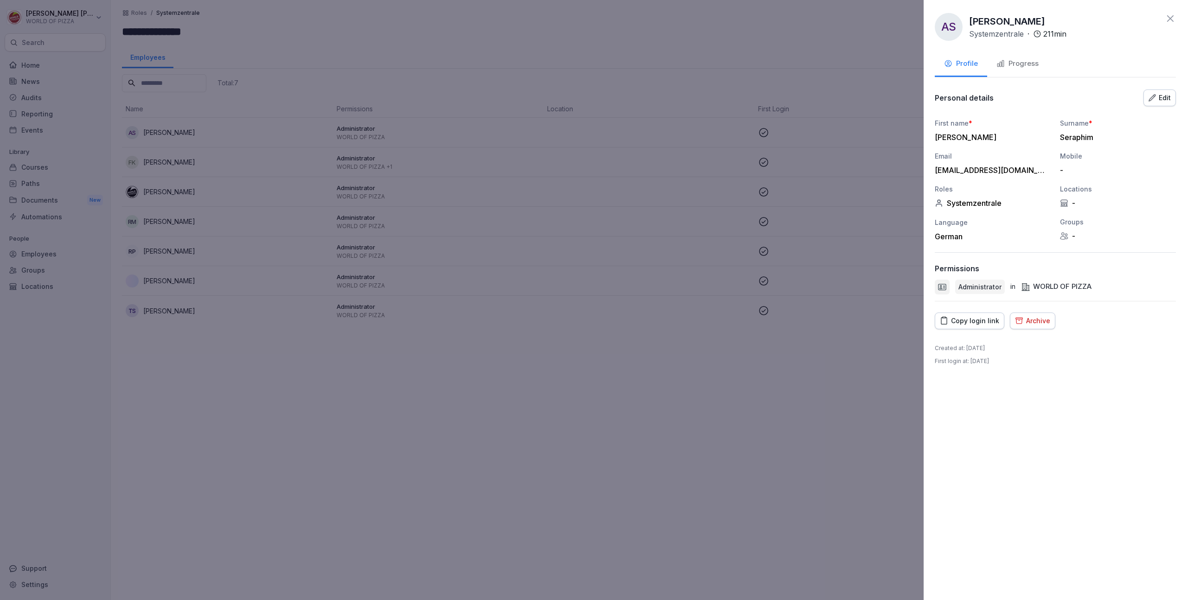
click at [1020, 64] on div "Progress" at bounding box center [1018, 63] width 42 height 11
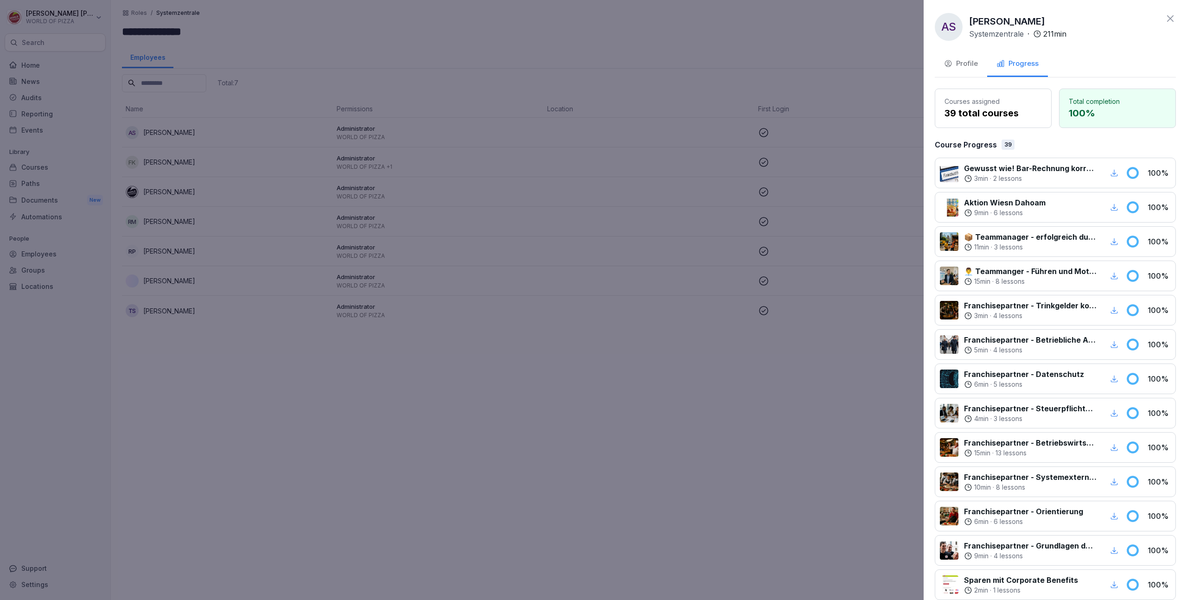
click at [965, 64] on div "Profile" at bounding box center [961, 63] width 34 height 11
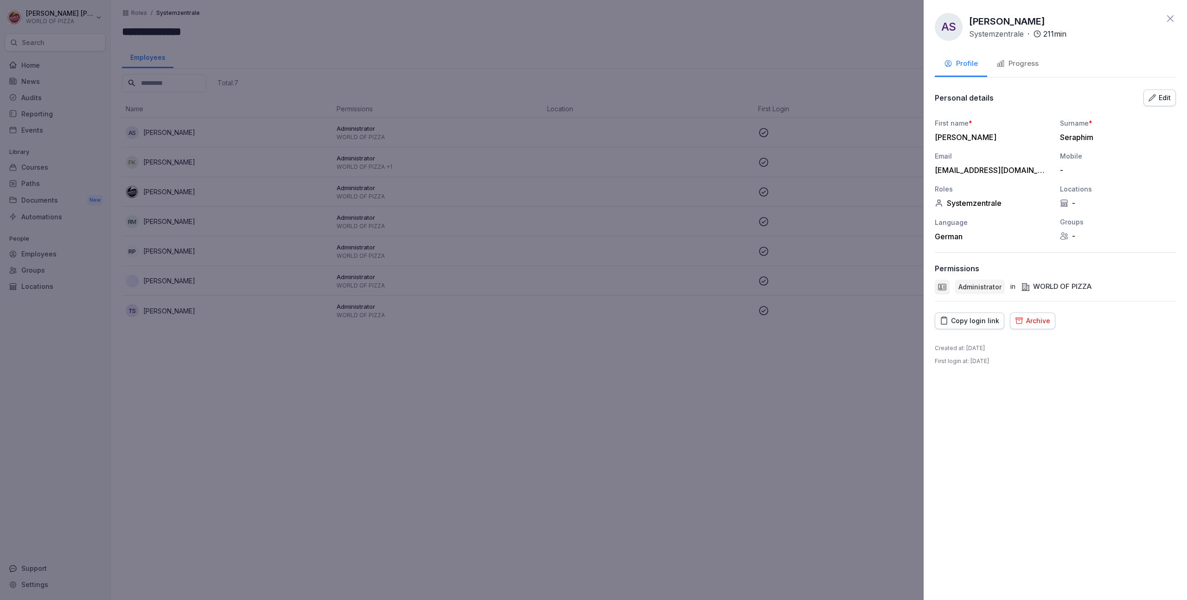
click at [1174, 18] on icon at bounding box center [1170, 18] width 11 height 11
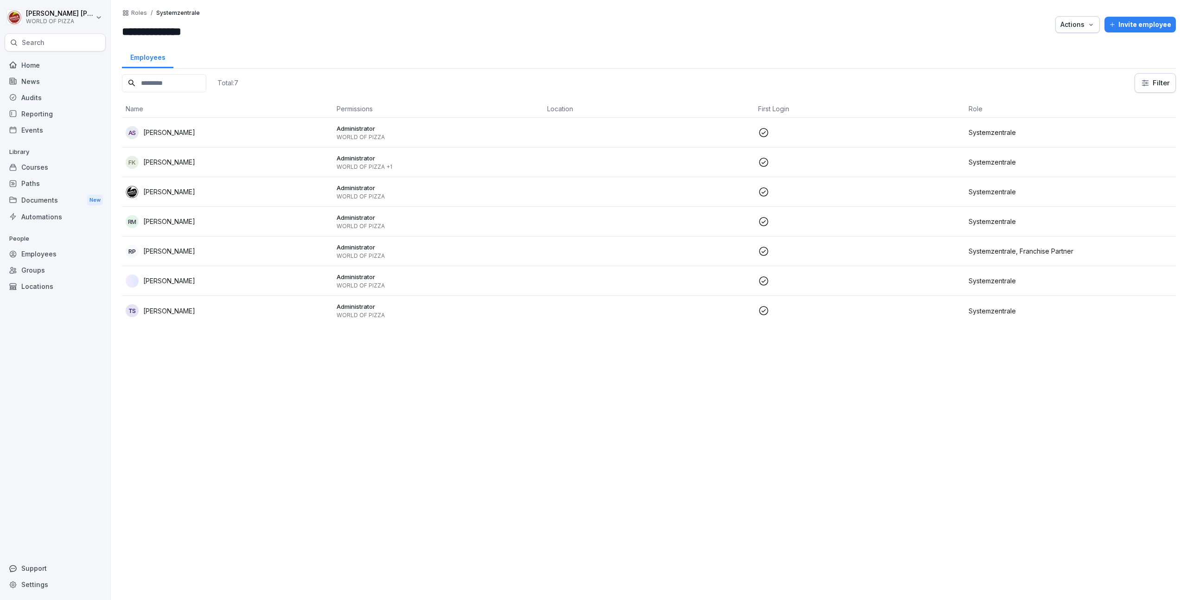
click at [44, 201] on div "Documents New" at bounding box center [55, 200] width 101 height 17
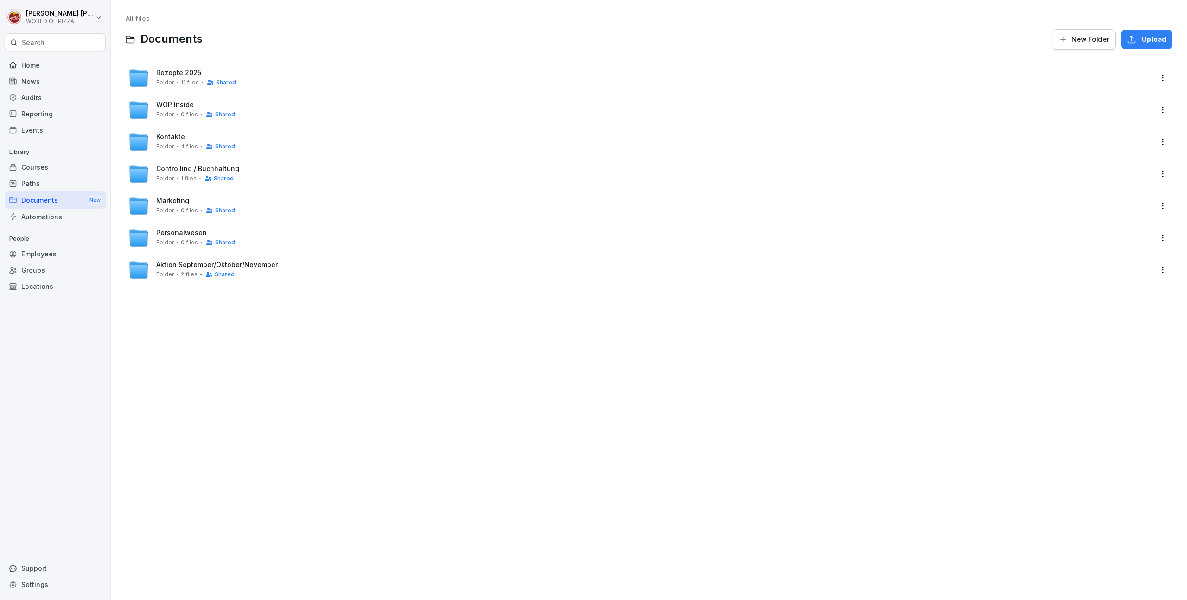
click at [171, 135] on span "Kontakte" at bounding box center [170, 137] width 29 height 8
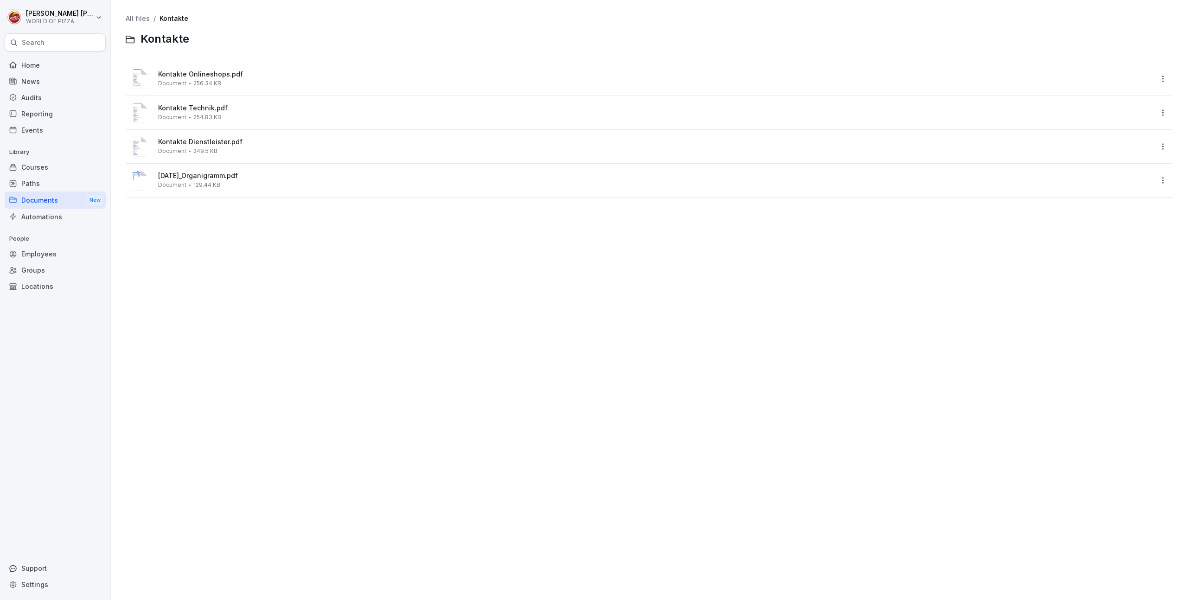
click at [219, 177] on span "2025-06-09_Organigramm.pdf" at bounding box center [655, 176] width 995 height 8
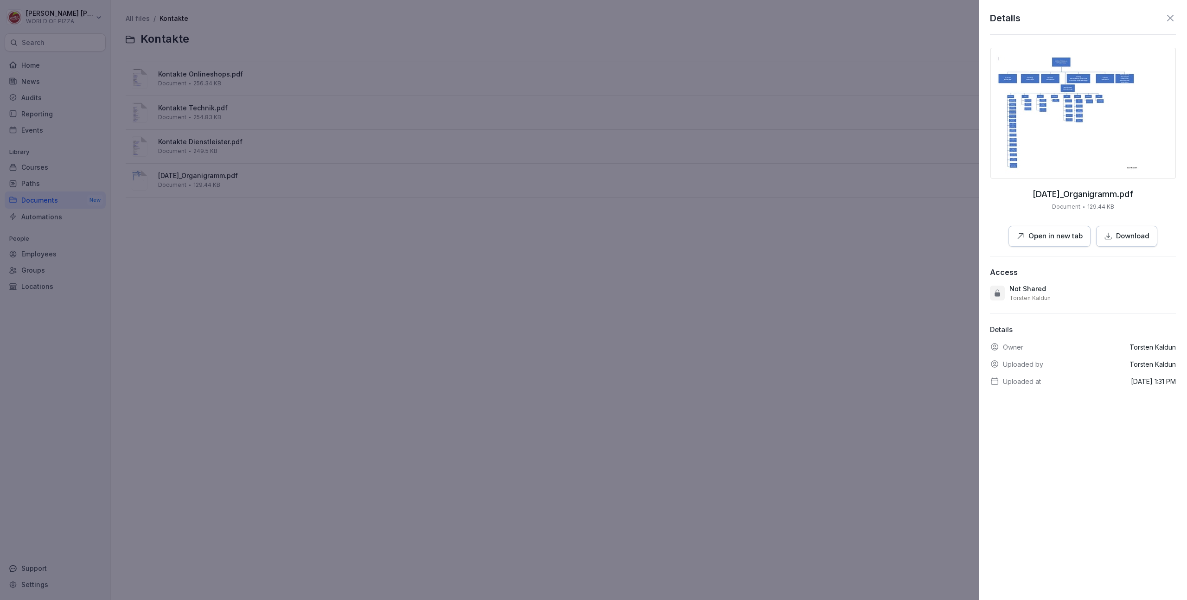
click at [1055, 233] on p "Open in new tab" at bounding box center [1056, 236] width 54 height 11
